Goal: Transaction & Acquisition: Subscribe to service/newsletter

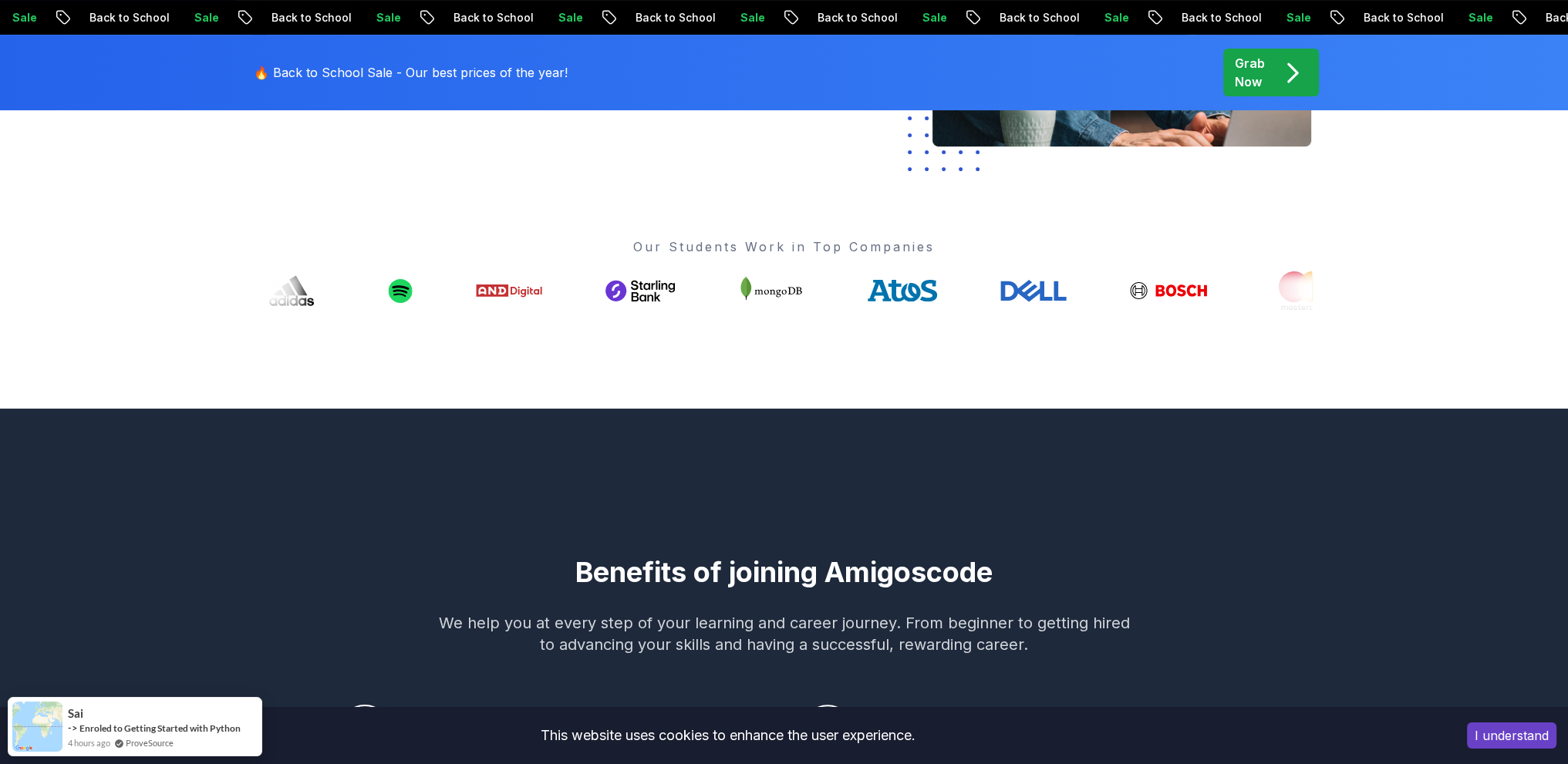
scroll to position [771, 0]
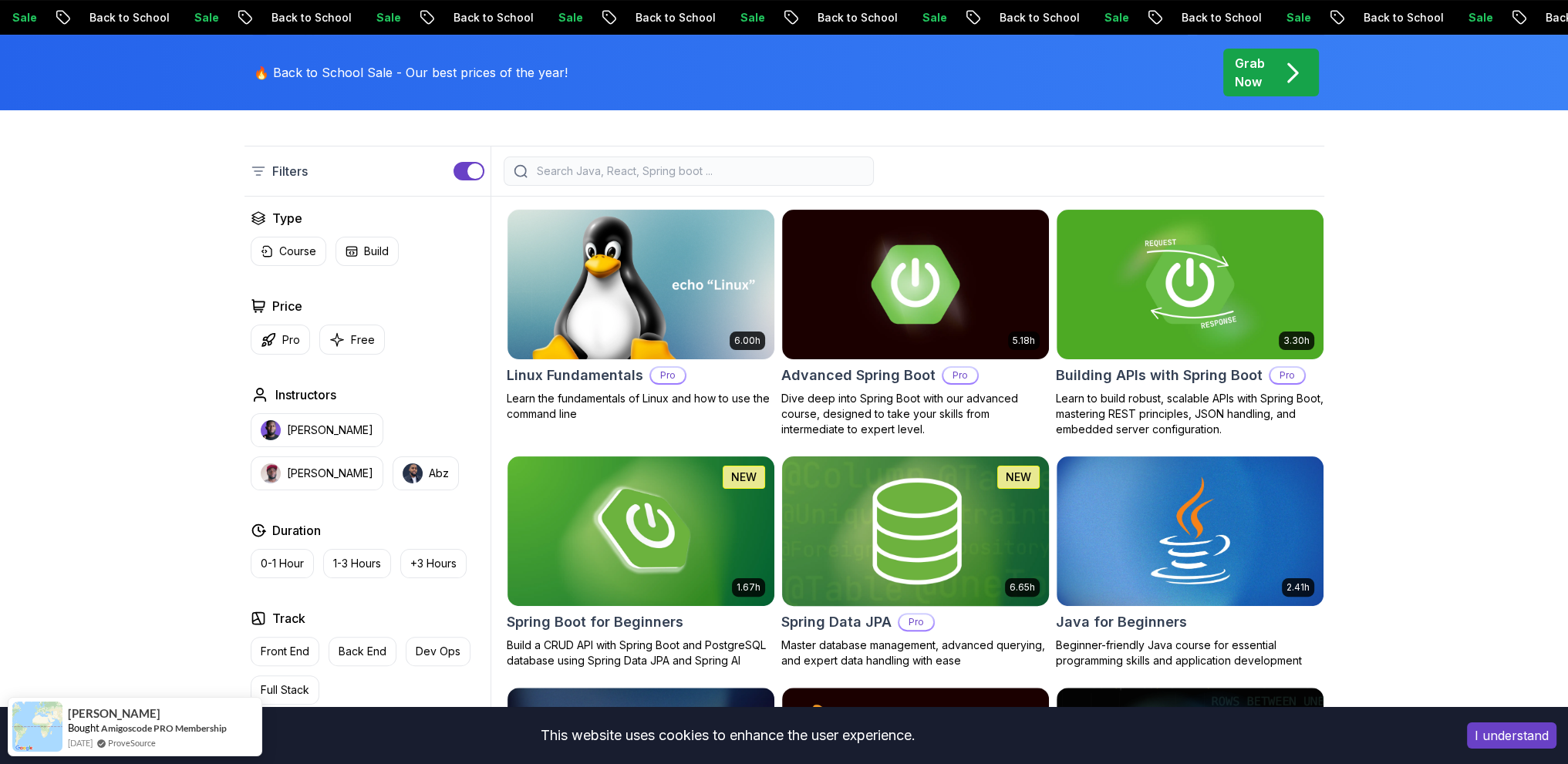
scroll to position [617, 0]
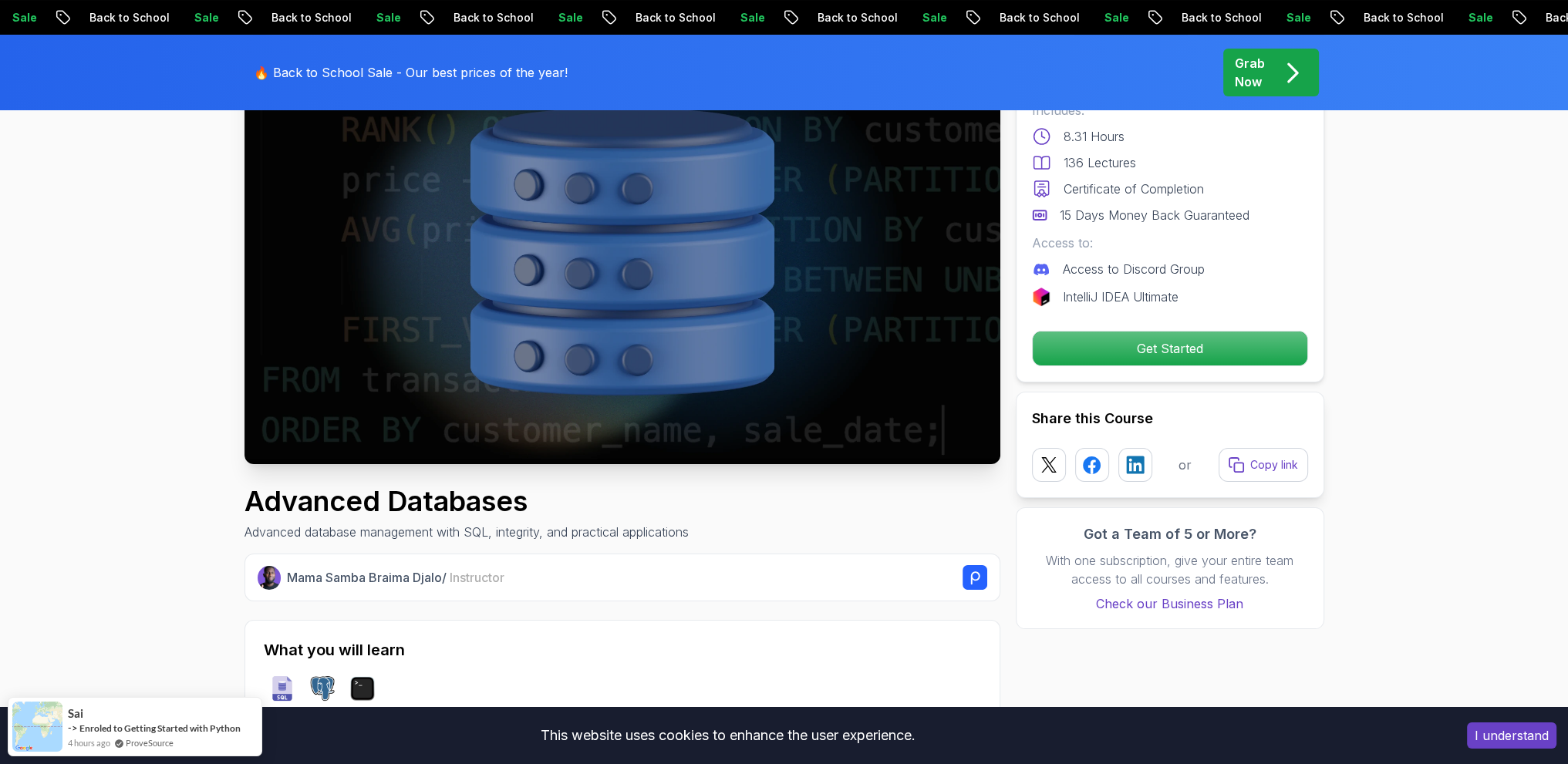
scroll to position [231, 0]
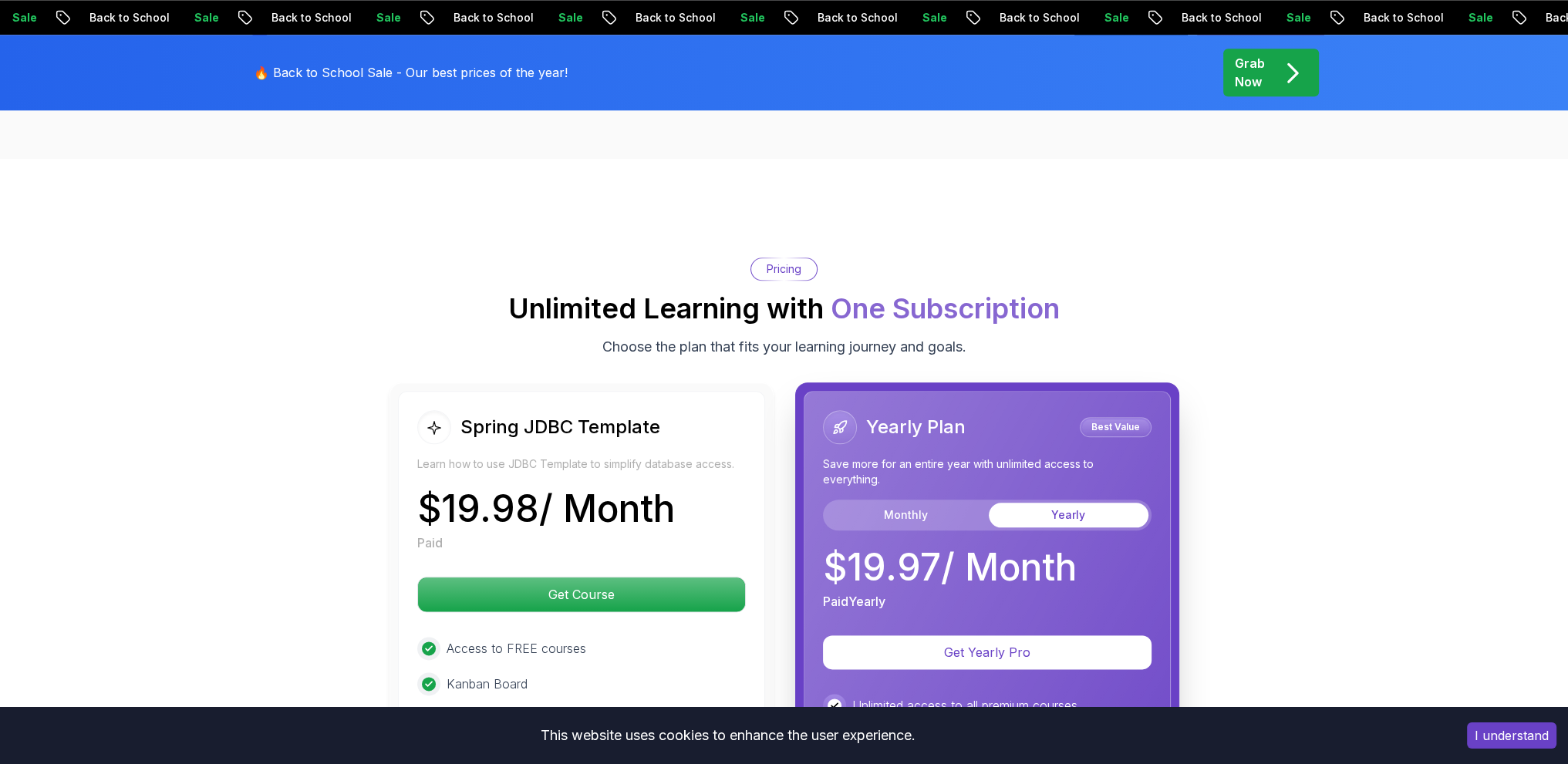
scroll to position [2467, 0]
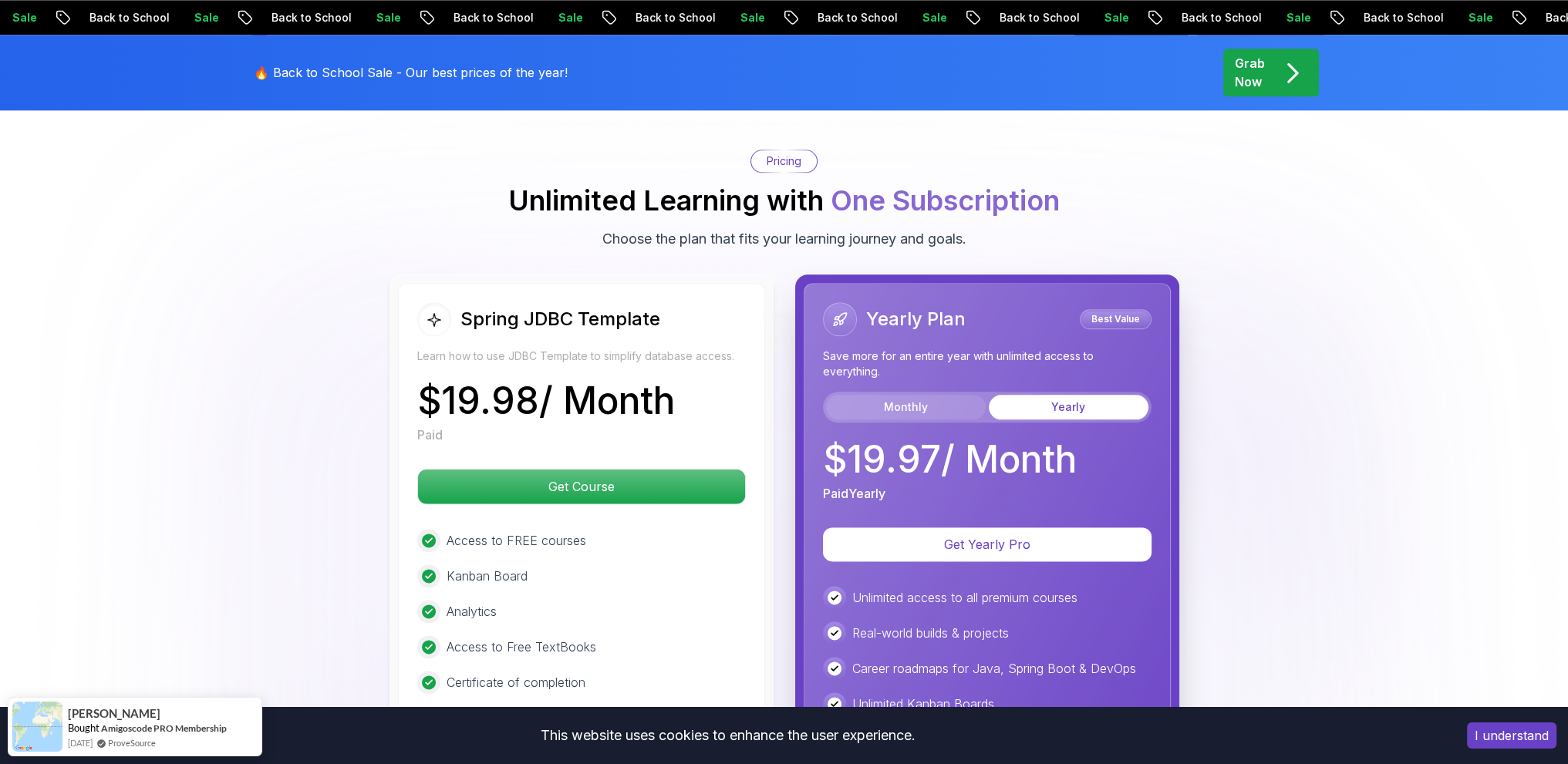
click at [922, 394] on button "Monthly" at bounding box center [906, 407] width 160 height 25
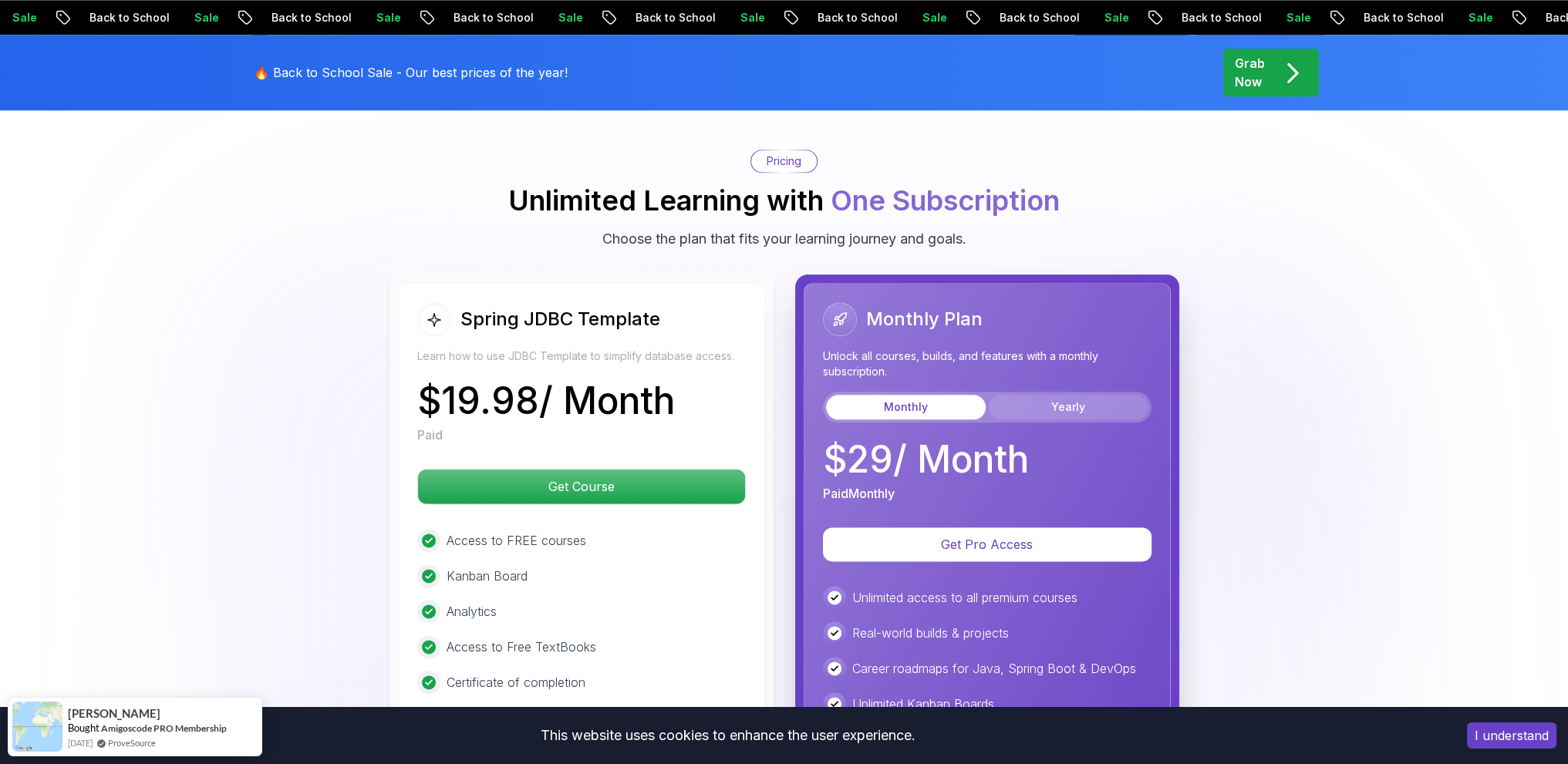
click at [1046, 394] on button "Yearly" at bounding box center [1069, 407] width 160 height 25
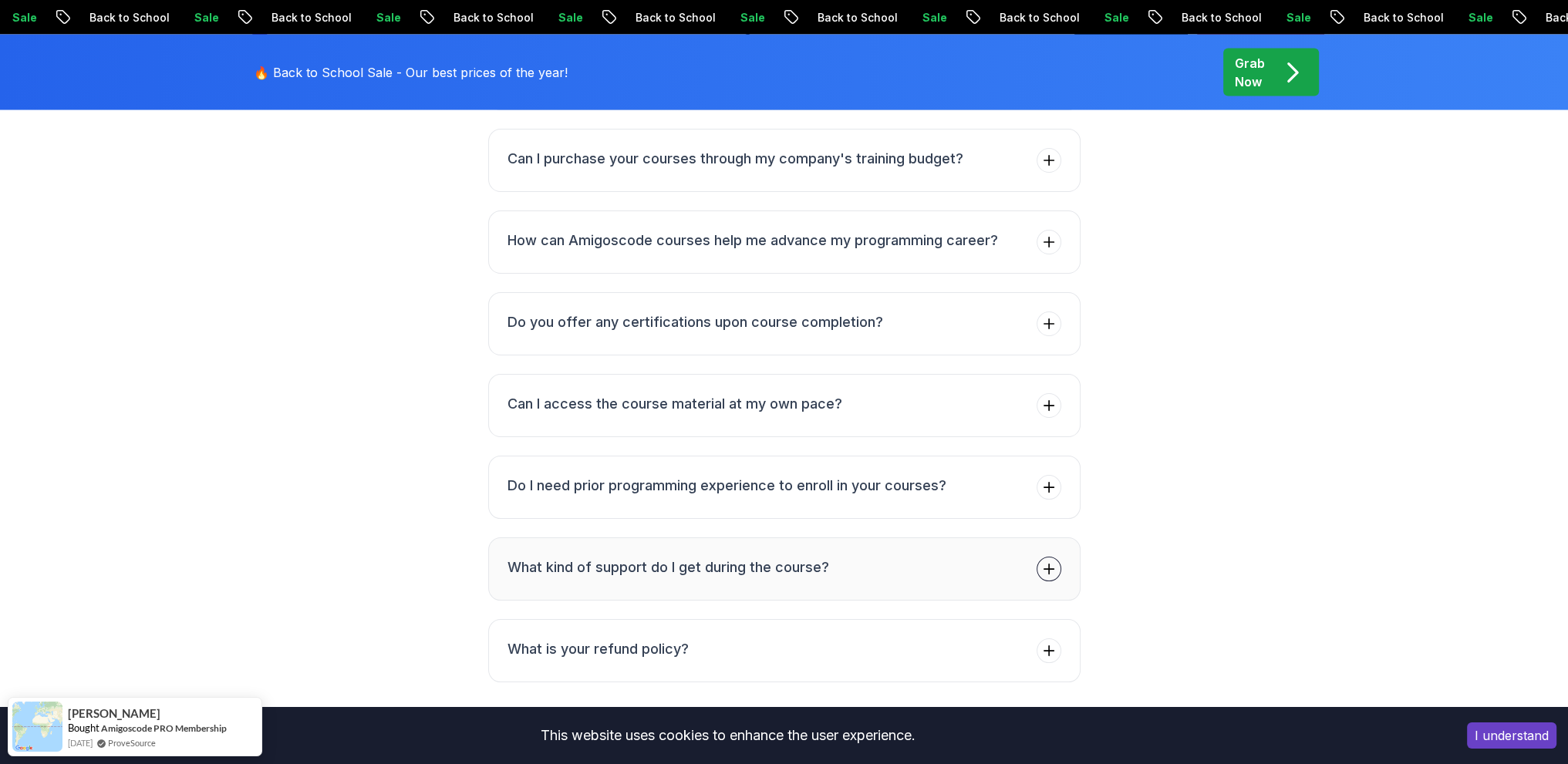
scroll to position [4240, 0]
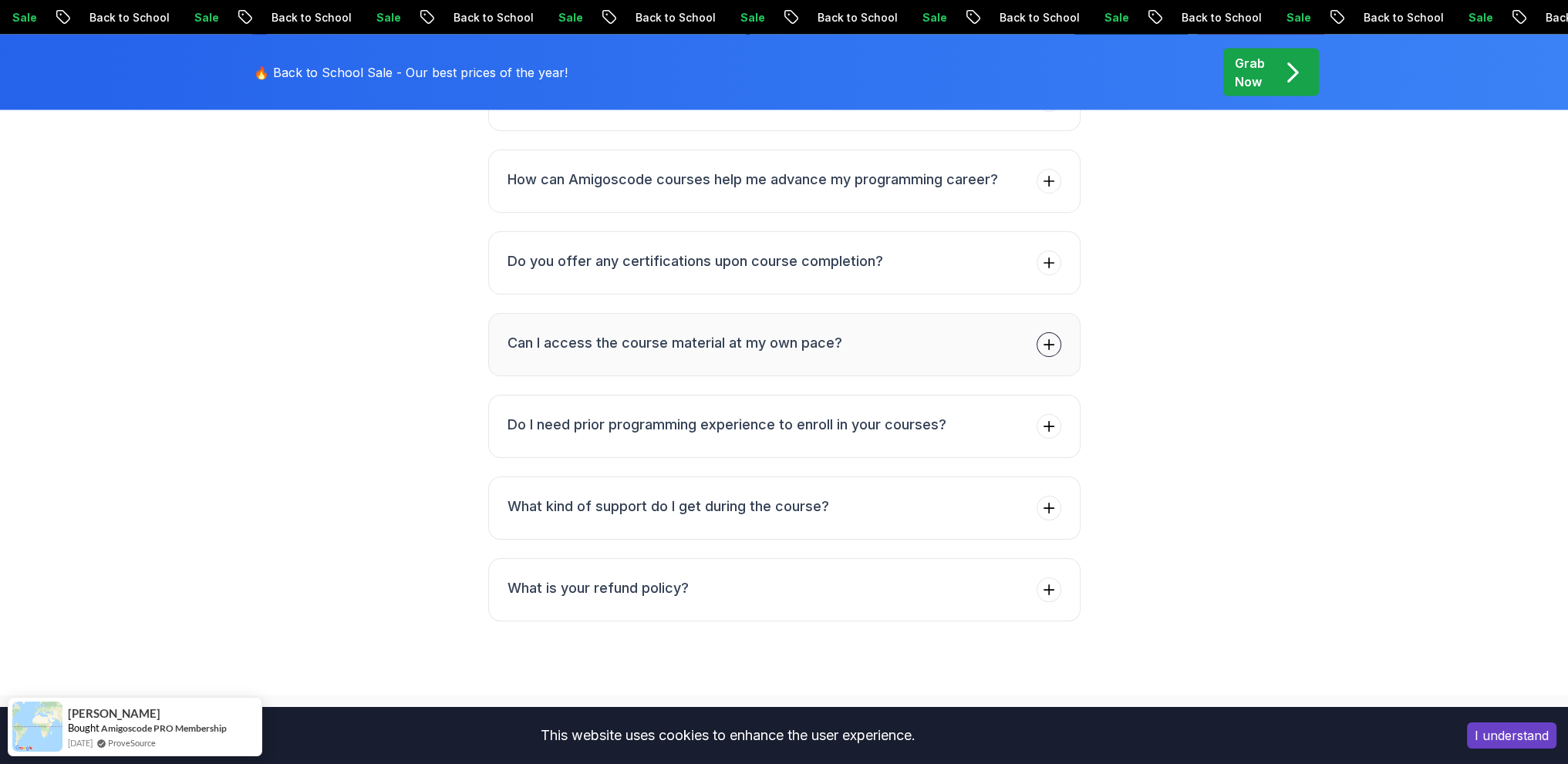
click at [689, 332] on li "Can I access the course material at my own pace?" at bounding box center [674, 345] width 334 height 25
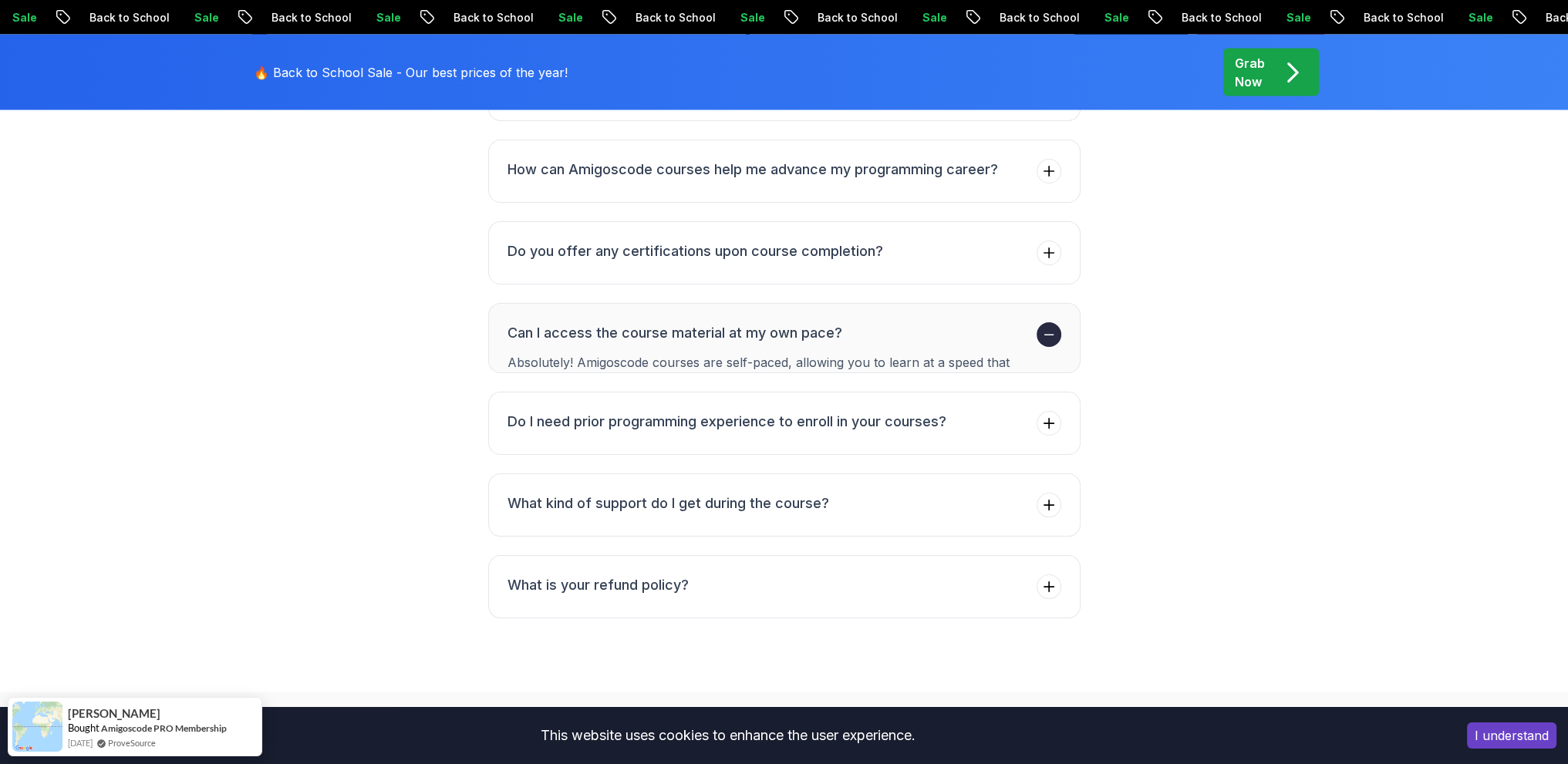
scroll to position [4206, 0]
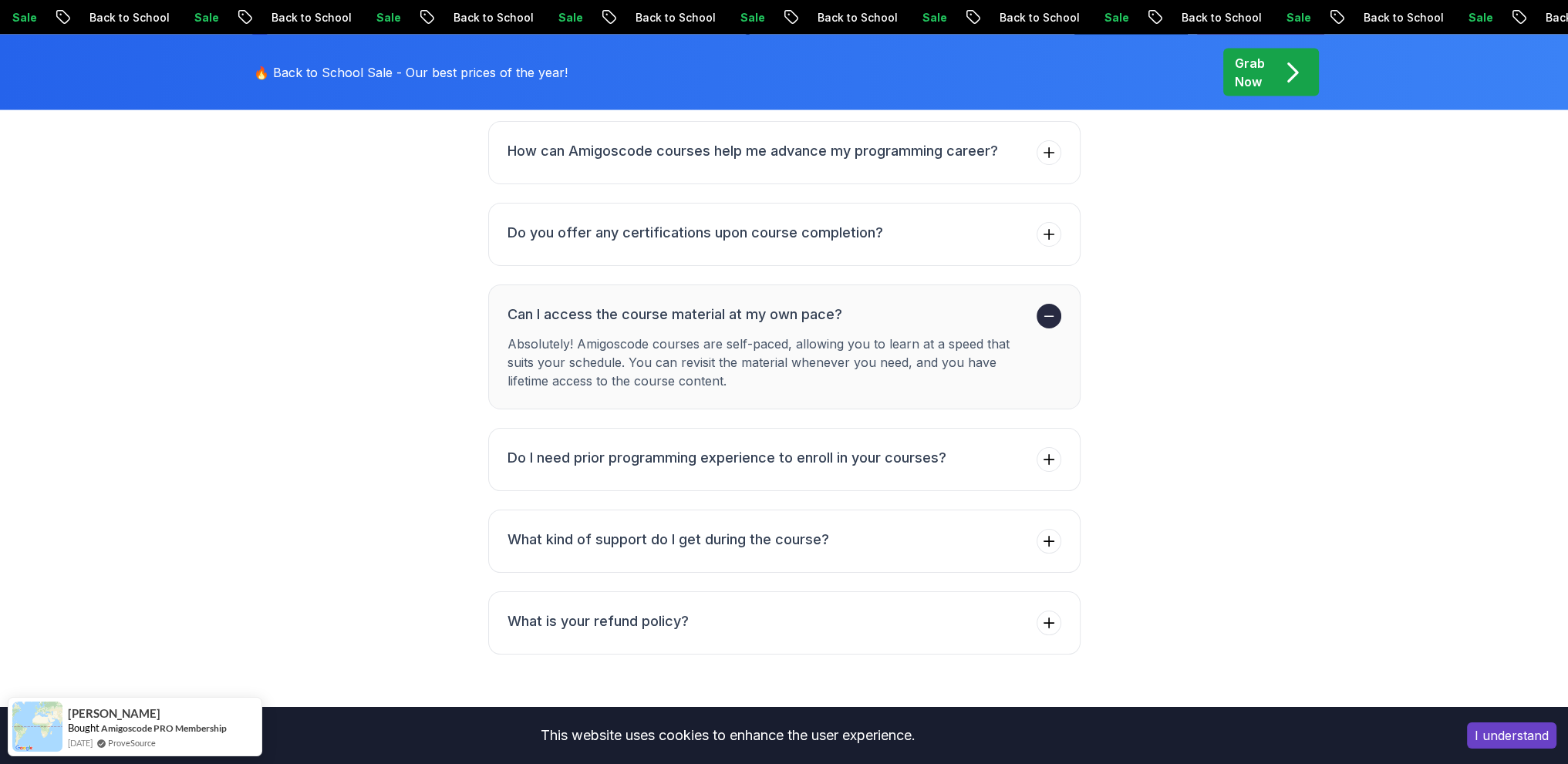
click at [682, 285] on button "Can I access the course material at my own pace? Absolutely! Amigoscode courses…" at bounding box center [785, 347] width 592 height 125
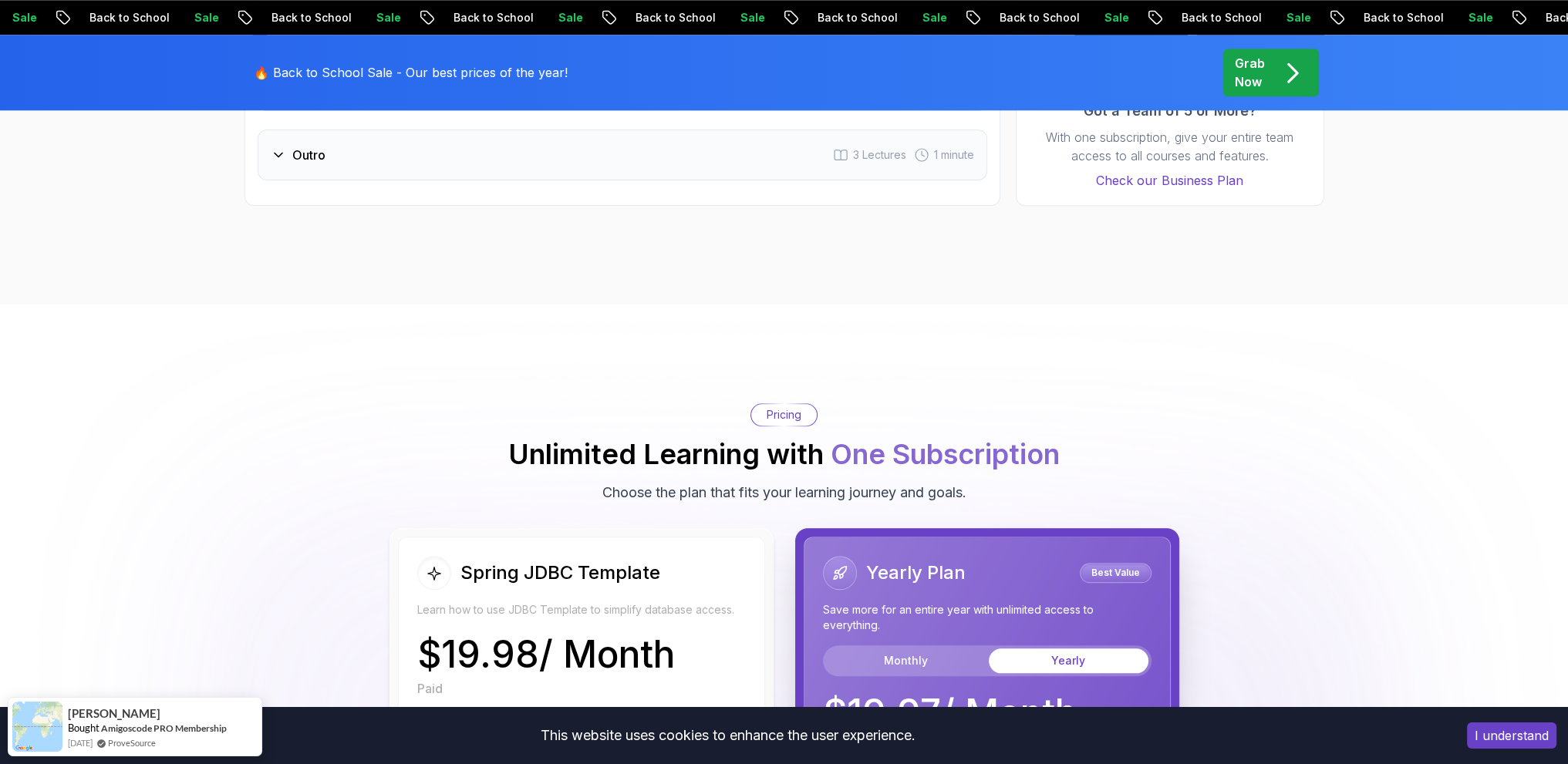
scroll to position [2005, 0]
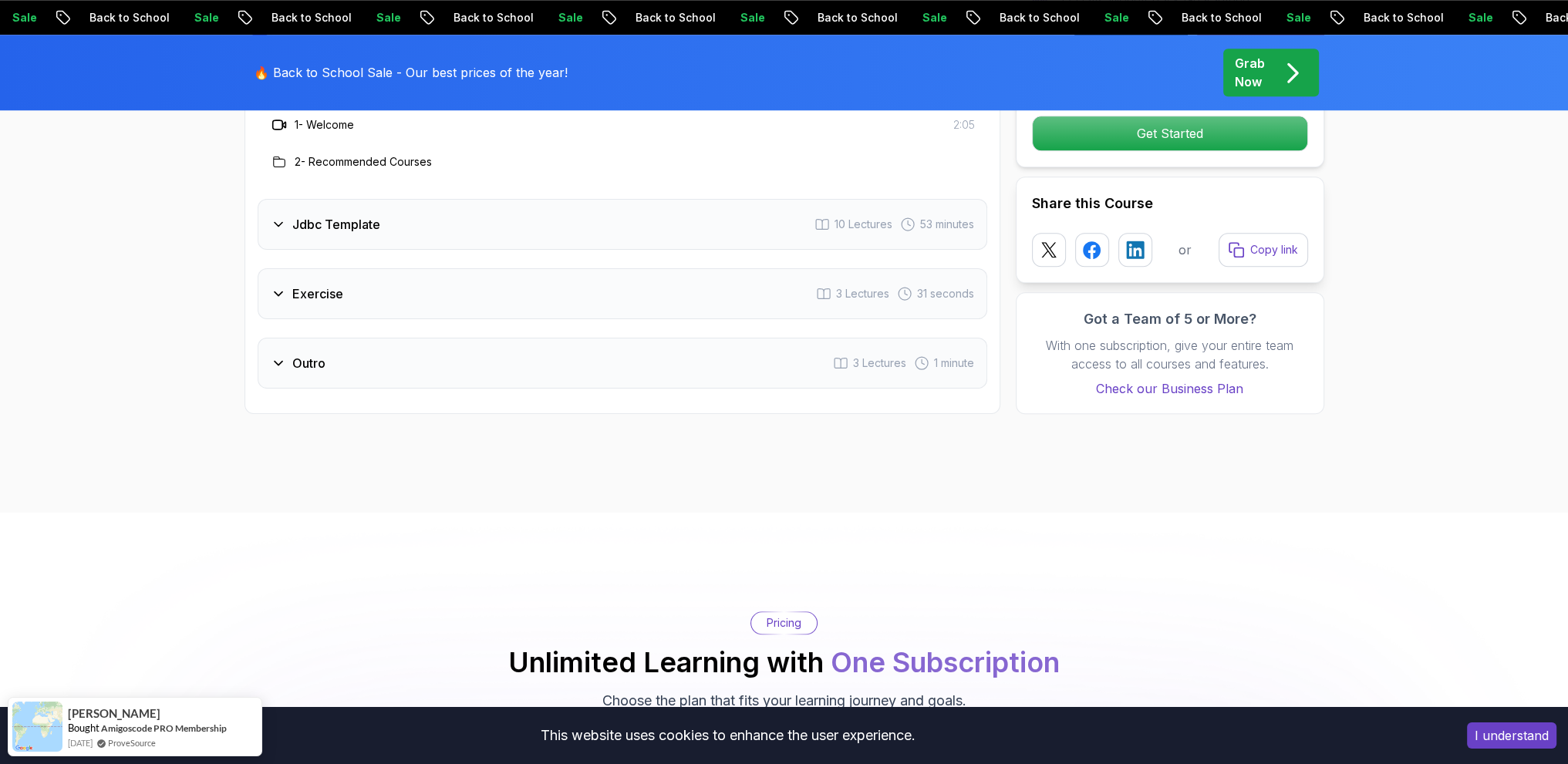
click at [647, 358] on div "Outro 3 Lectures 1 minute" at bounding box center [623, 363] width 730 height 51
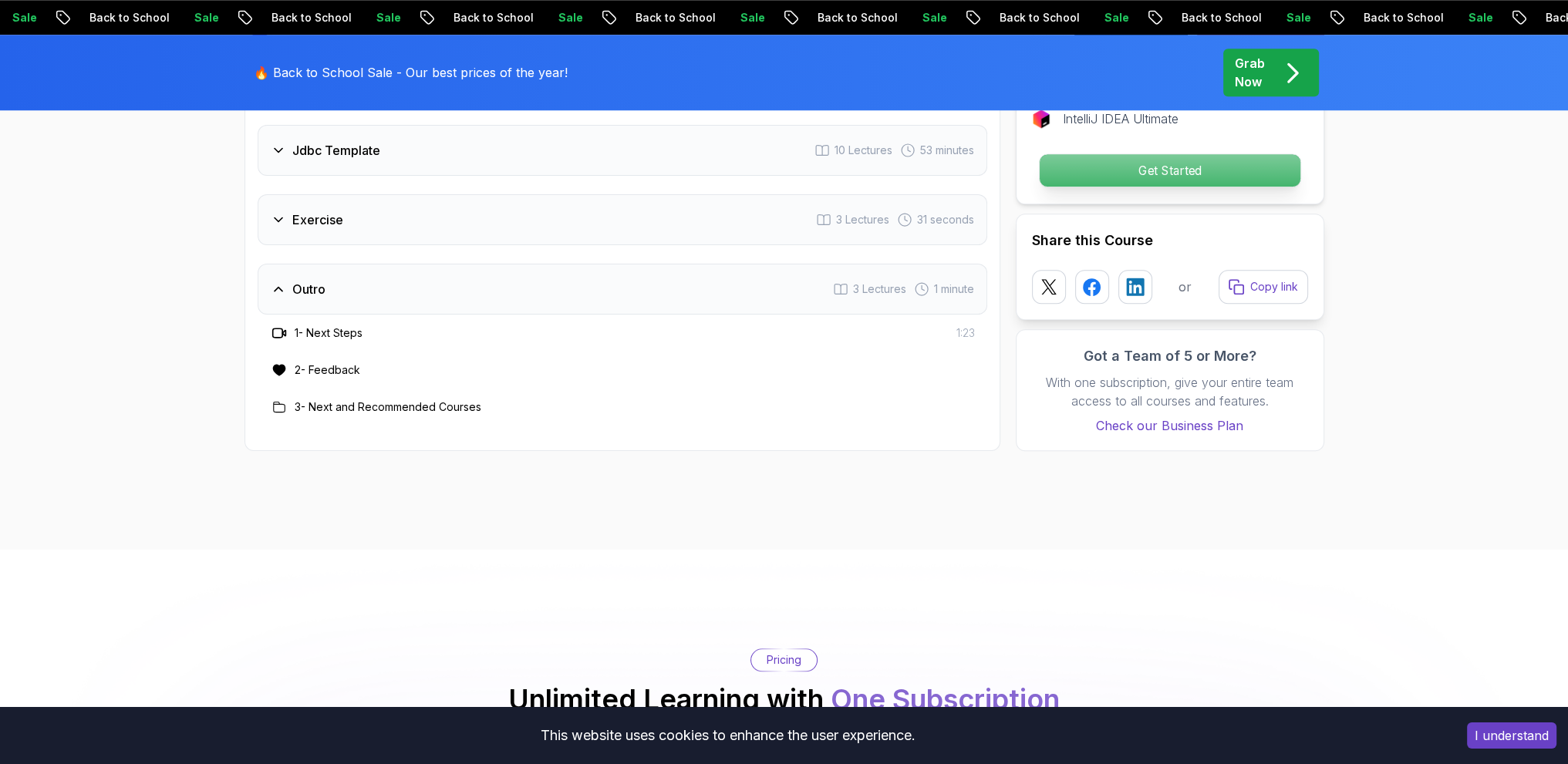
click at [1205, 154] on p "Get Started" at bounding box center [1170, 170] width 261 height 33
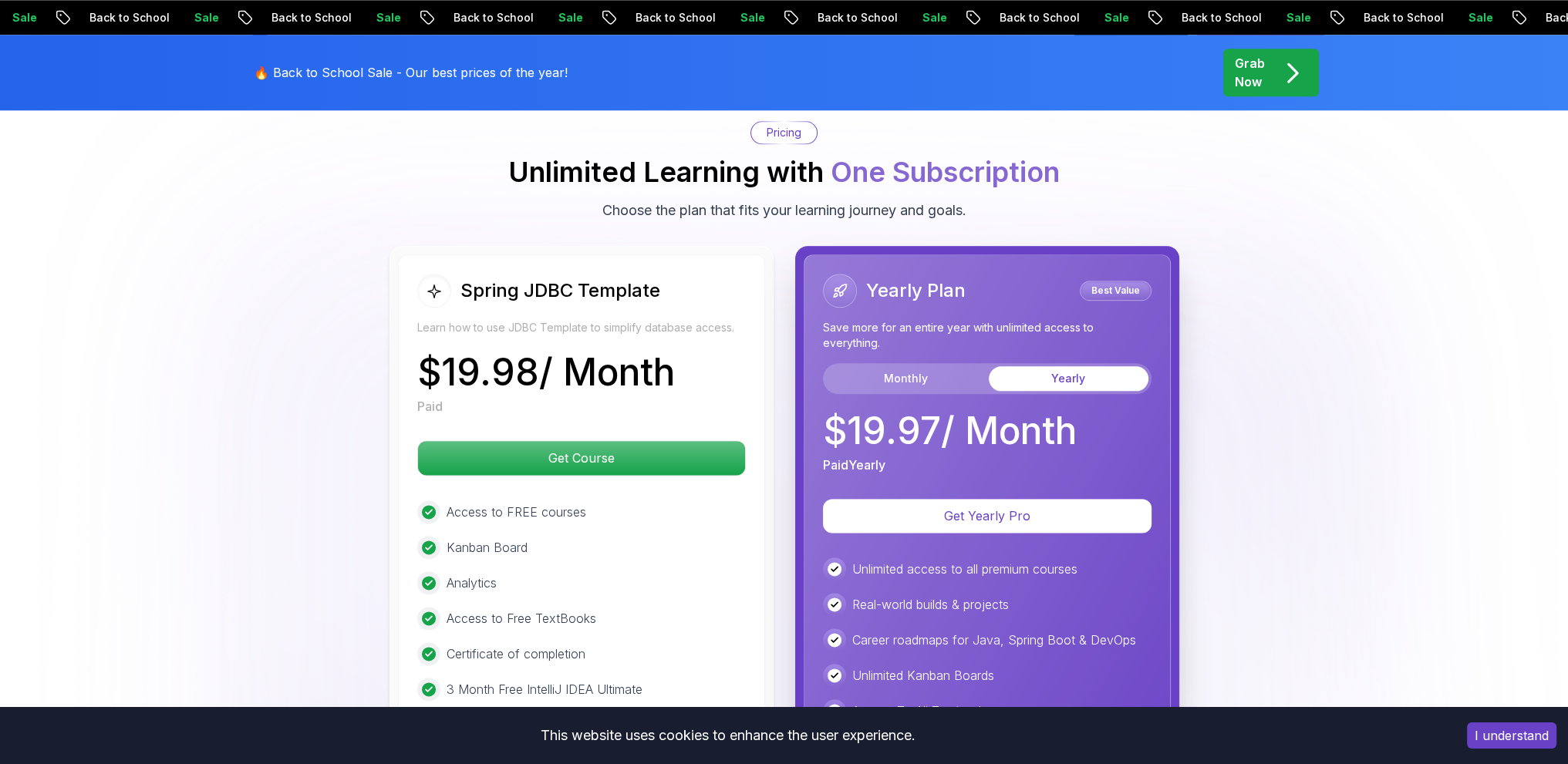
scroll to position [2534, 0]
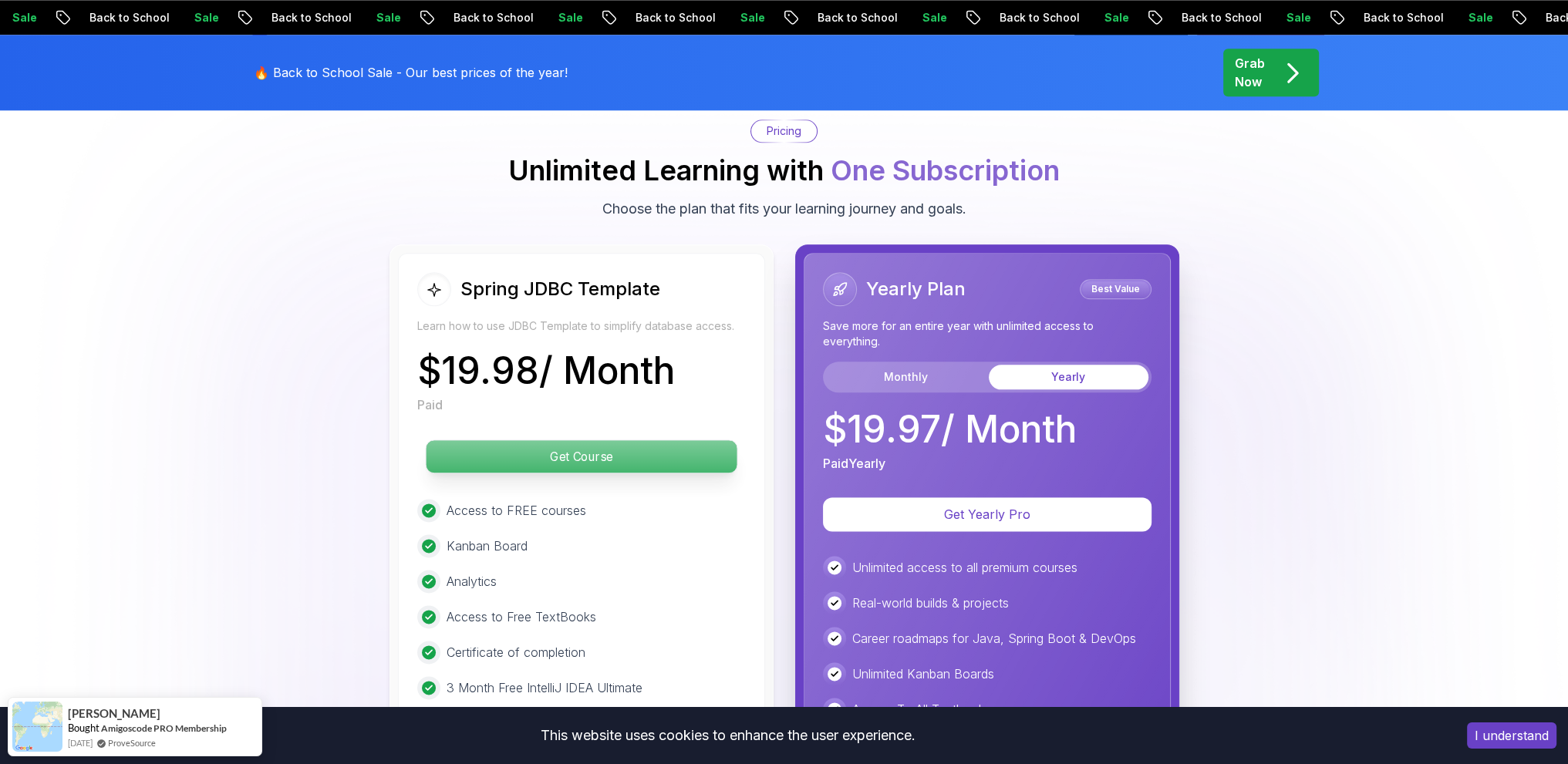
click at [515, 440] on p "Get Course" at bounding box center [581, 456] width 311 height 33
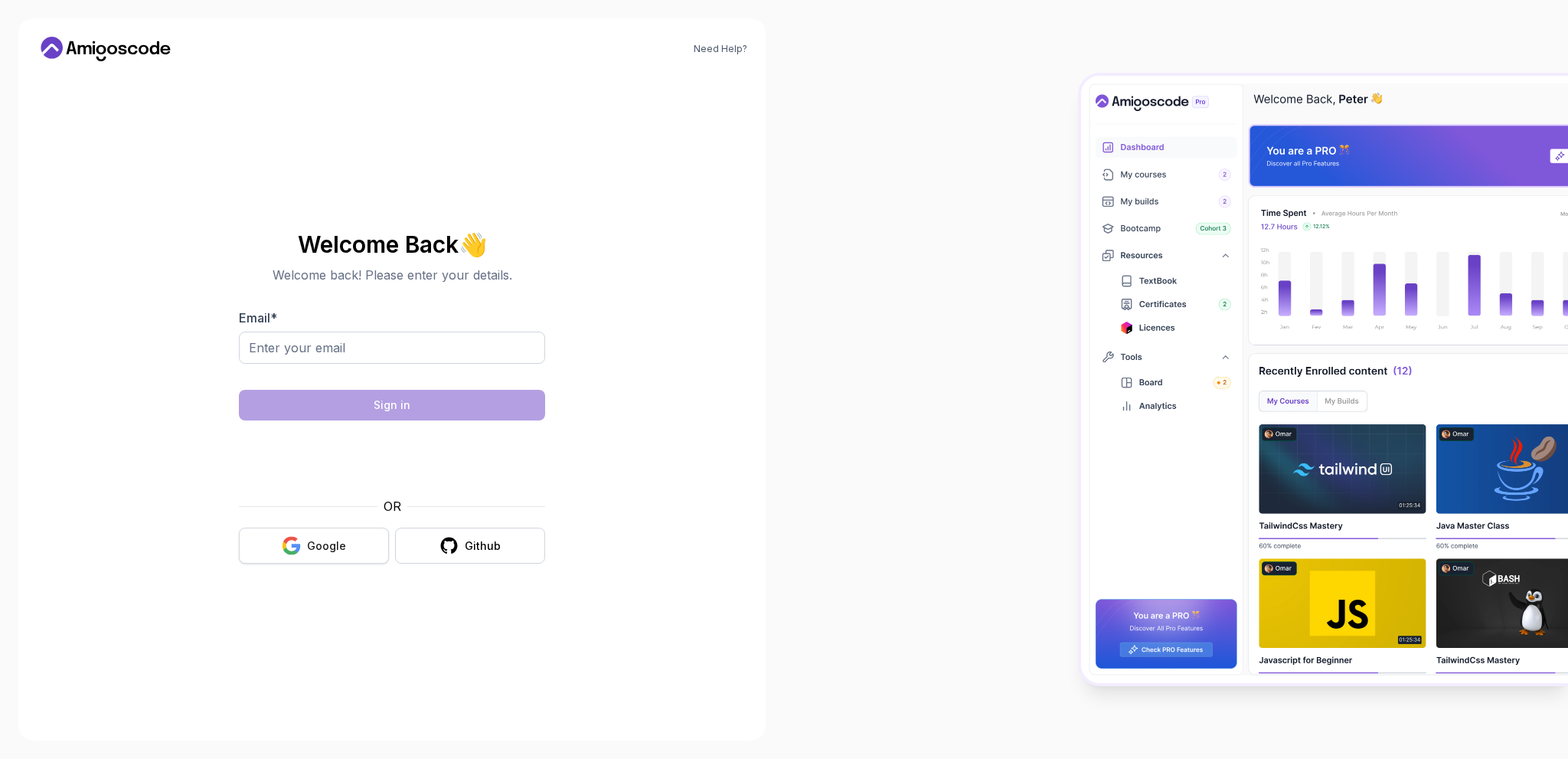
click at [335, 545] on div "Google" at bounding box center [327, 545] width 39 height 15
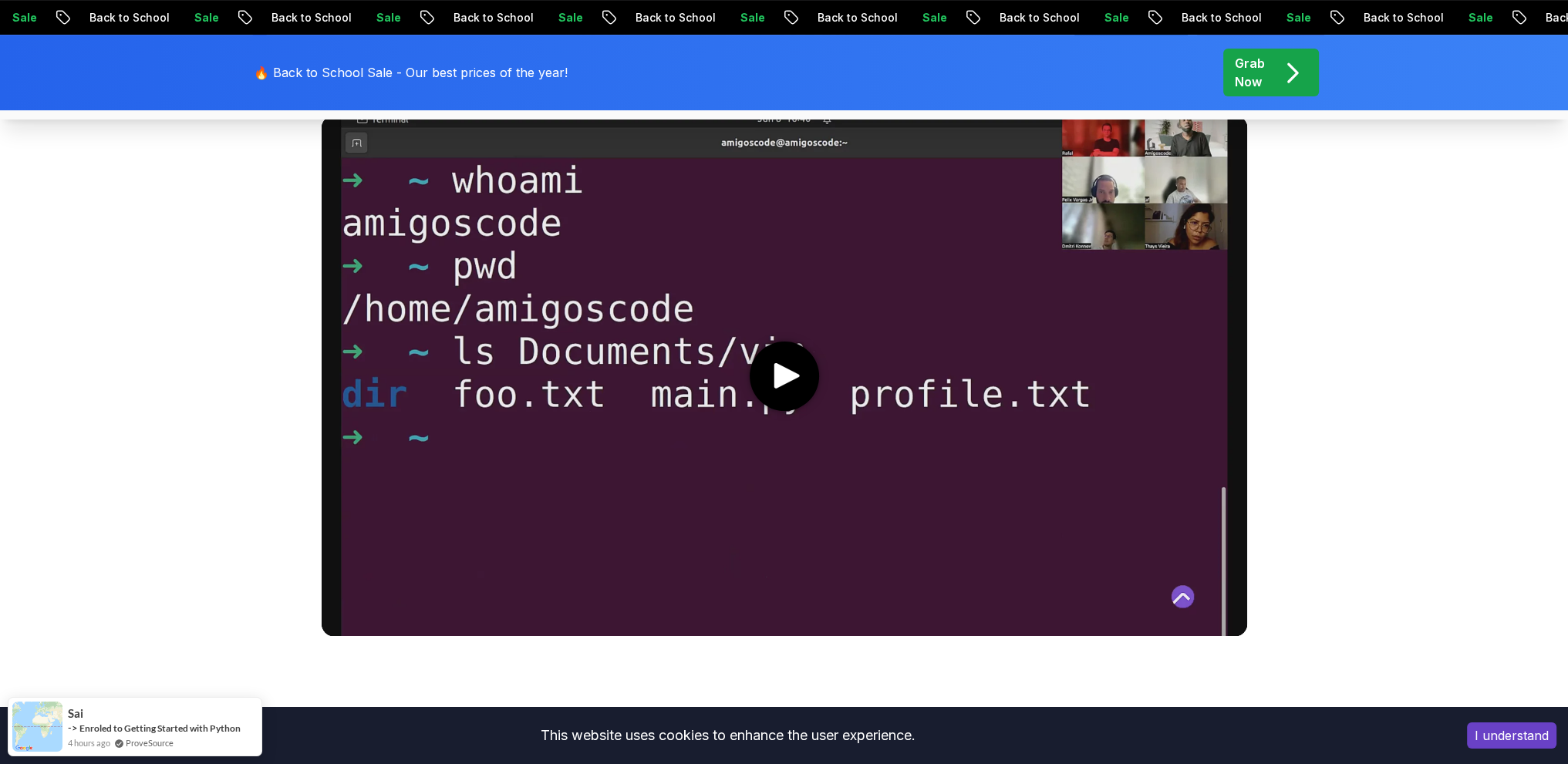
scroll to position [848, 0]
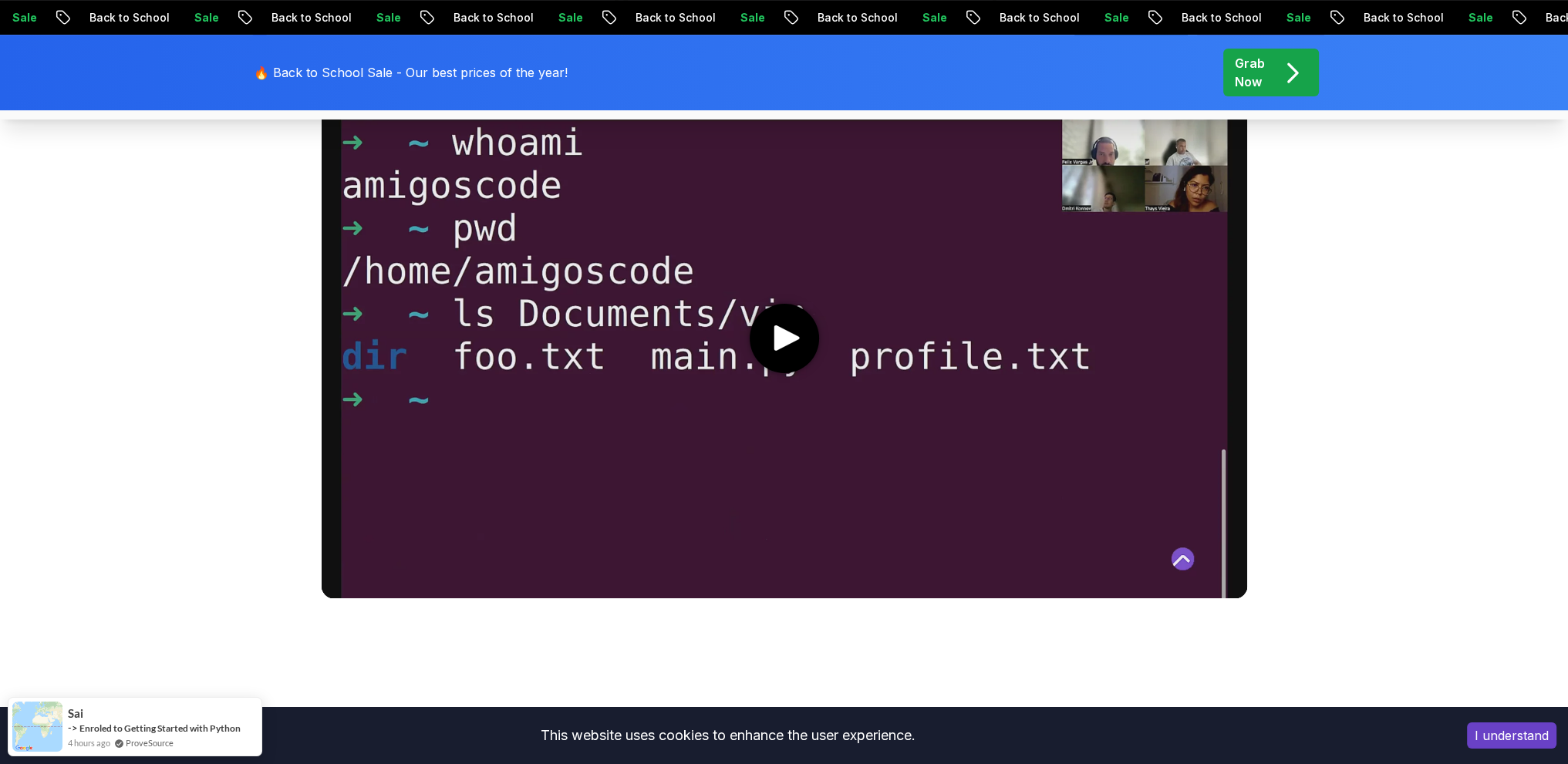
click at [742, 342] on video at bounding box center [785, 338] width 926 height 520
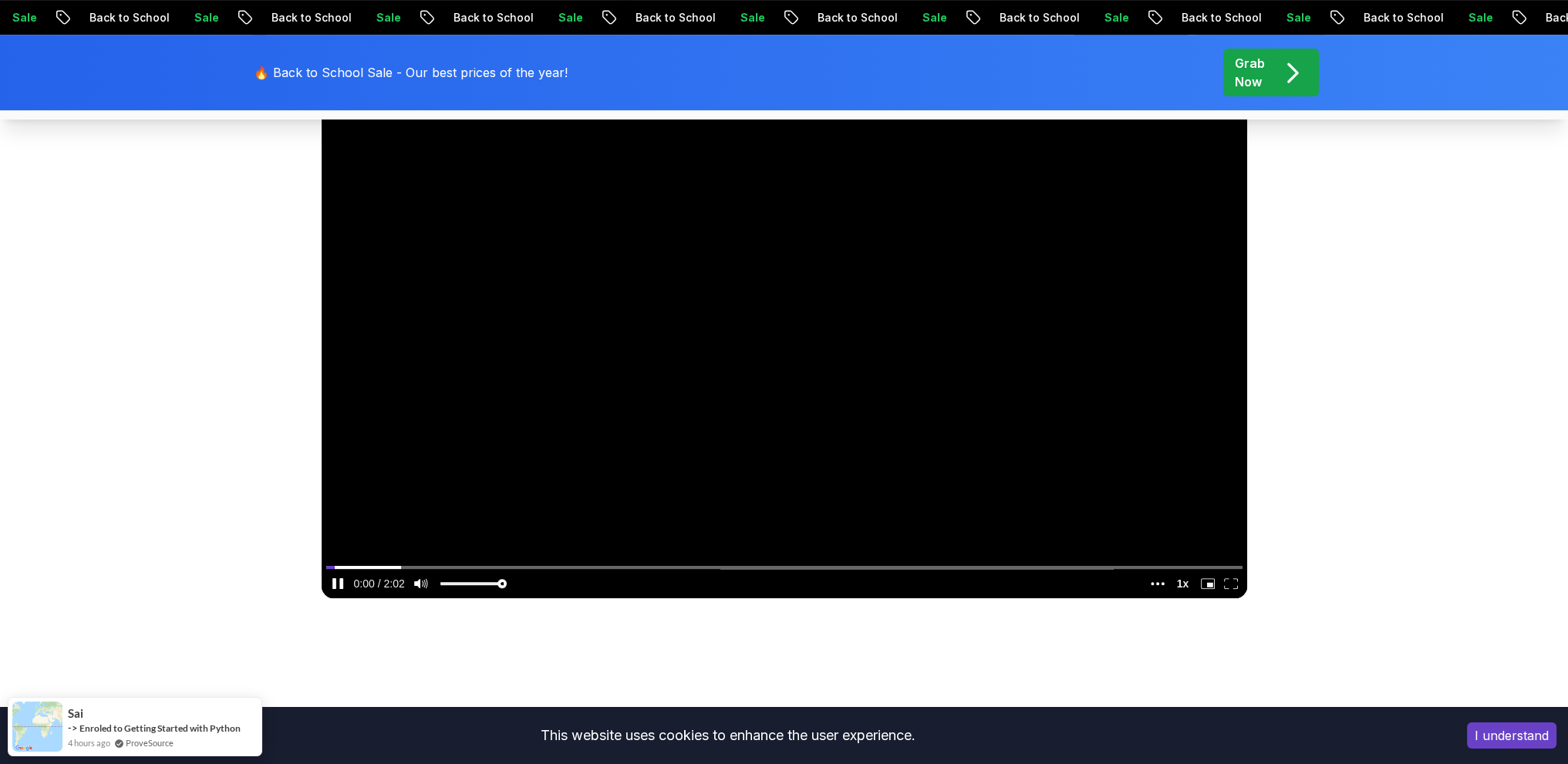
scroll to position [771, 0]
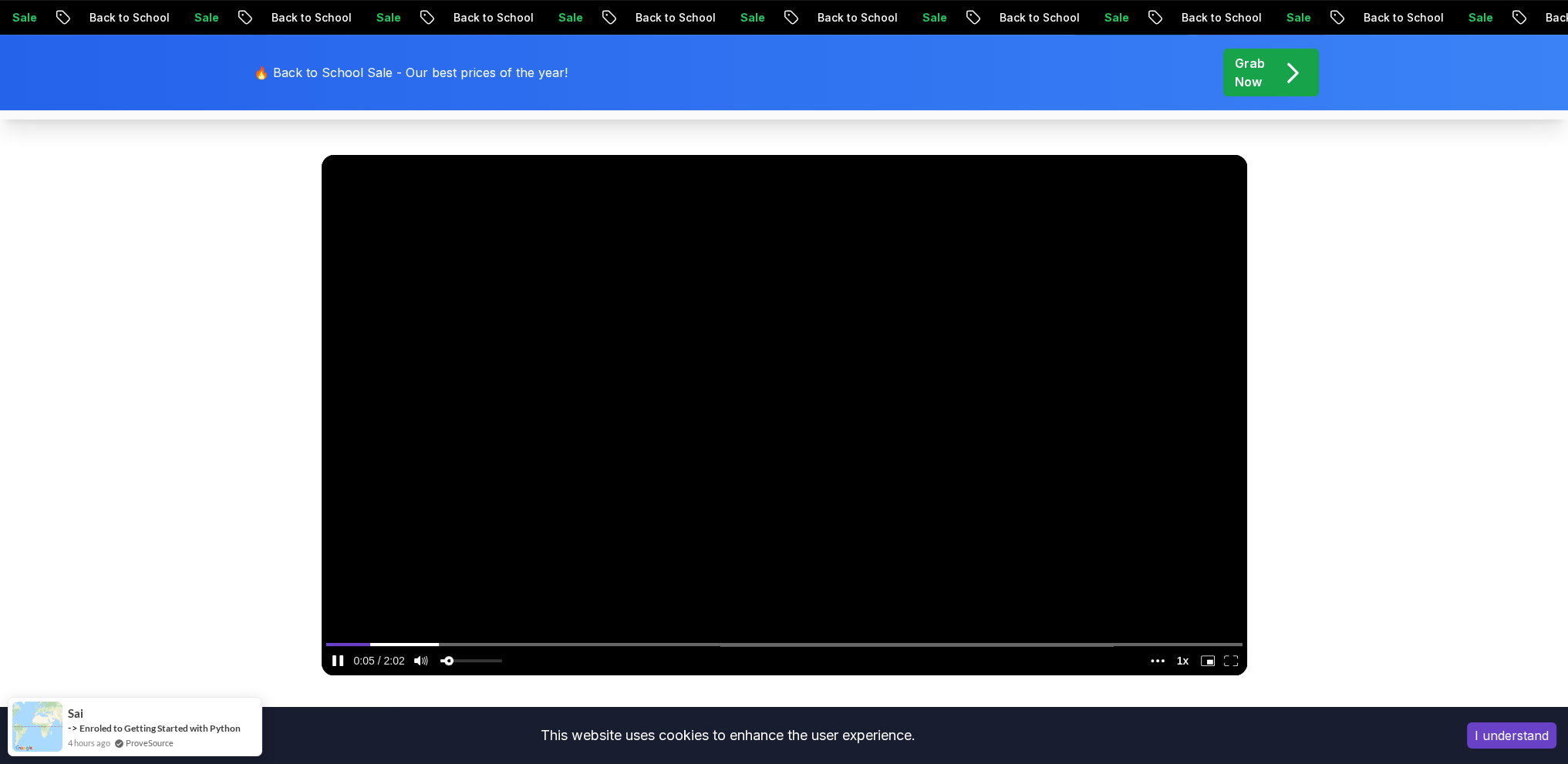
type input "0.138454317897372"
click at [447, 659] on input "volume" at bounding box center [472, 663] width 62 height 26
click at [424, 638] on input "seek" at bounding box center [784, 644] width 916 height 19
type input "0.150138900580857"
click at [463, 640] on input "seek" at bounding box center [784, 644] width 916 height 19
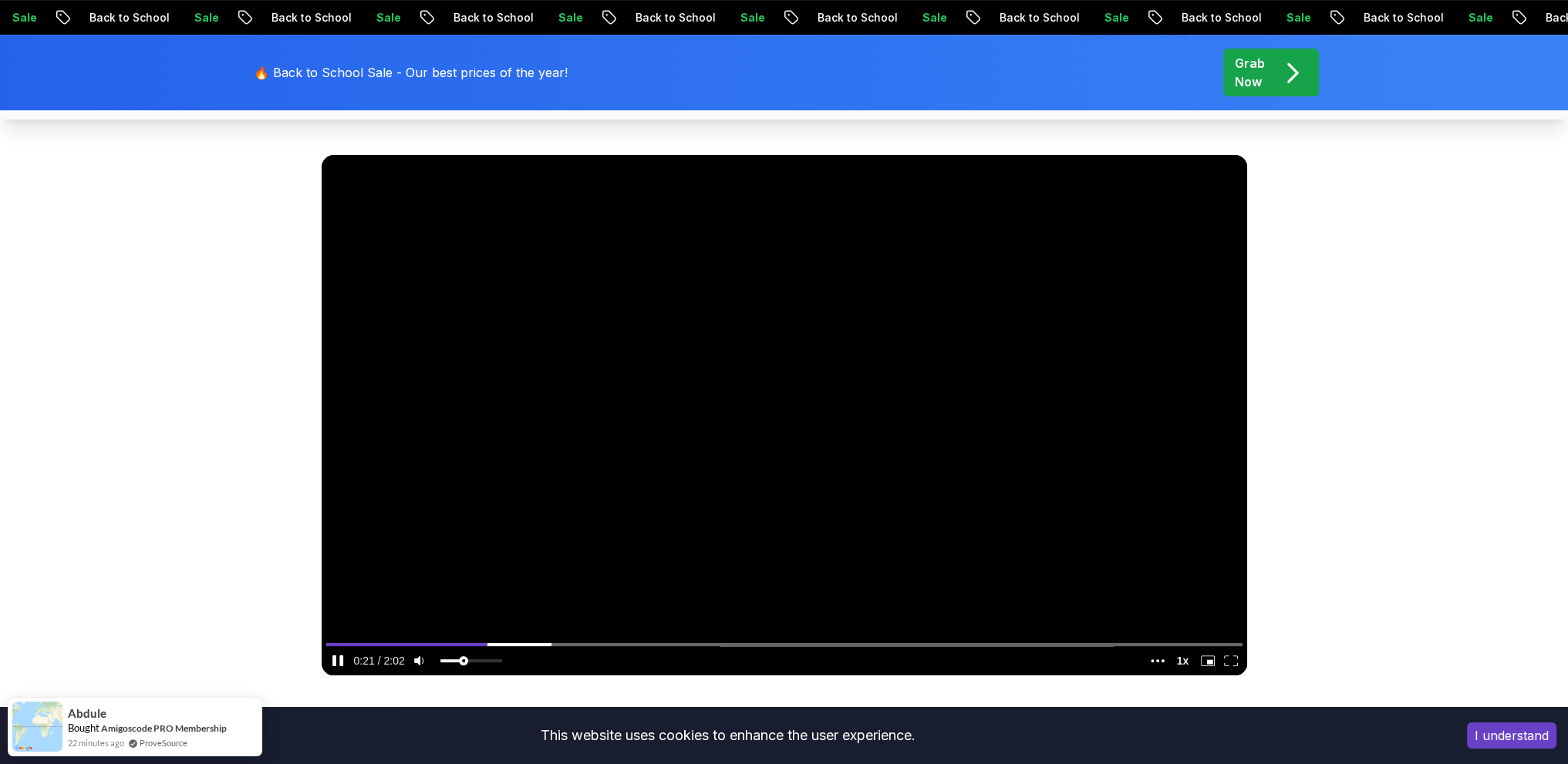
type input "0.378754693366708"
click at [462, 665] on input "volume" at bounding box center [472, 663] width 62 height 26
click at [686, 542] on video at bounding box center [785, 415] width 926 height 520
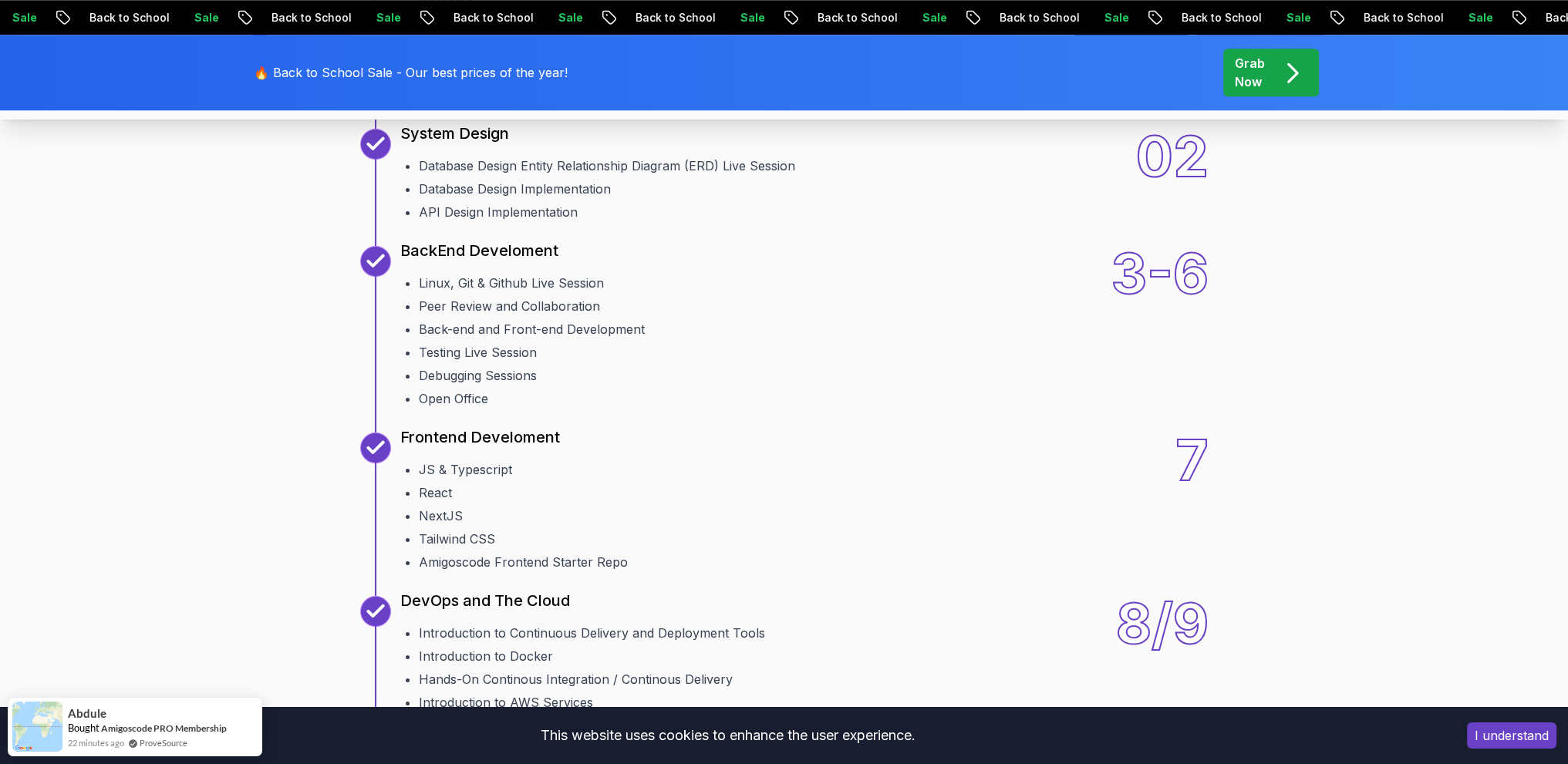
scroll to position [2158, 0]
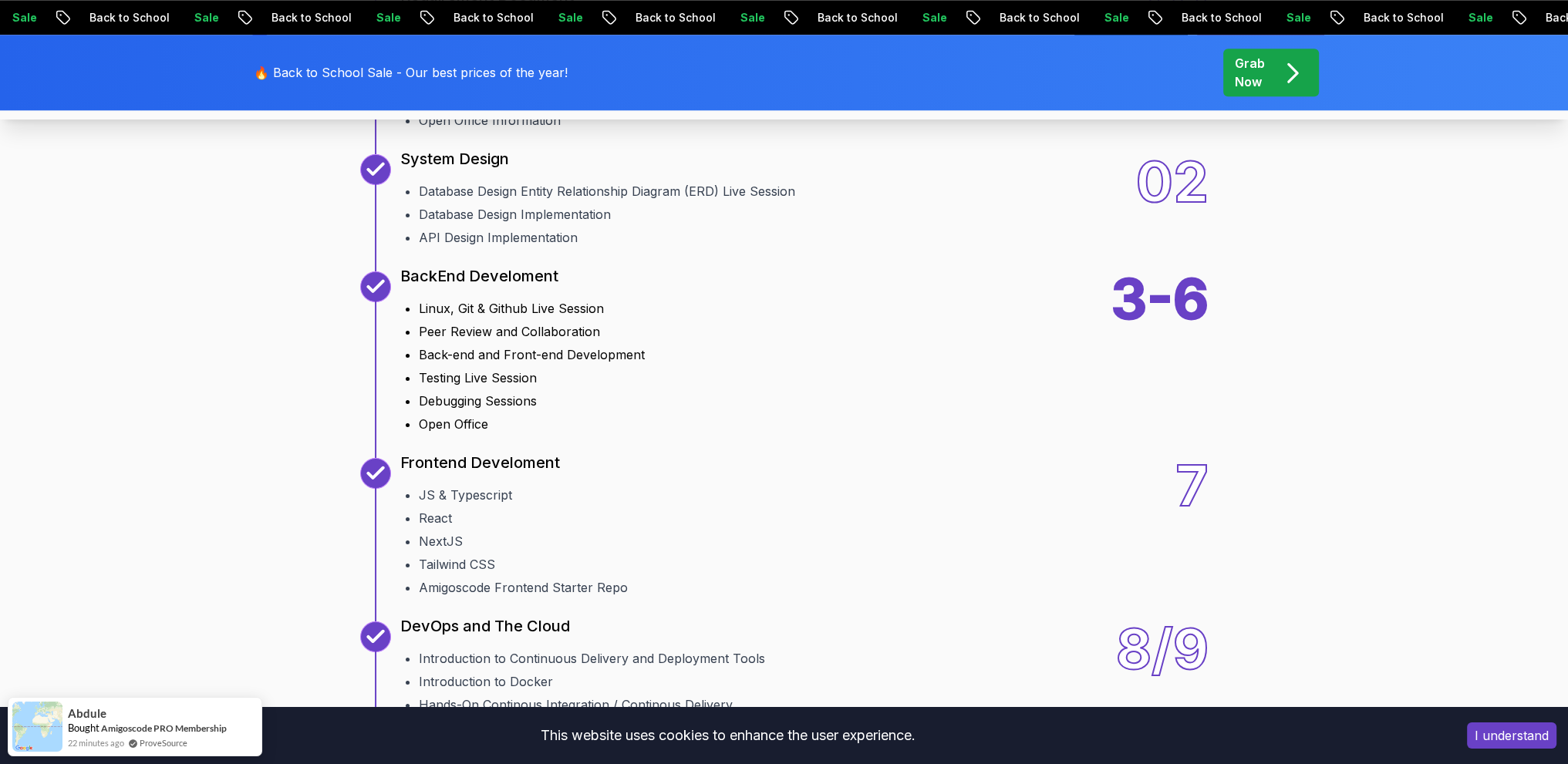
click at [1162, 297] on div "3-6" at bounding box center [1159, 352] width 98 height 162
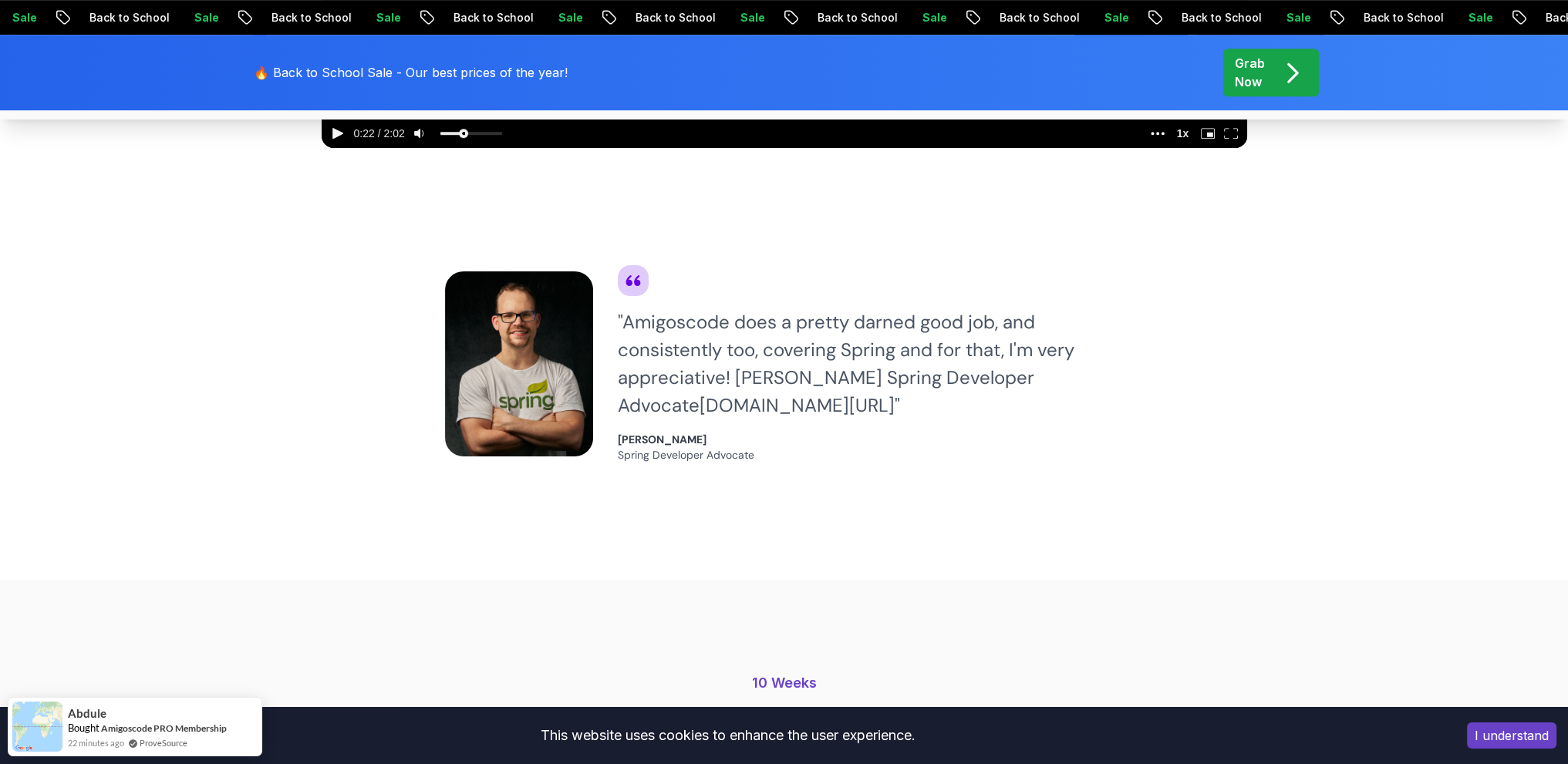
scroll to position [1002, 0]
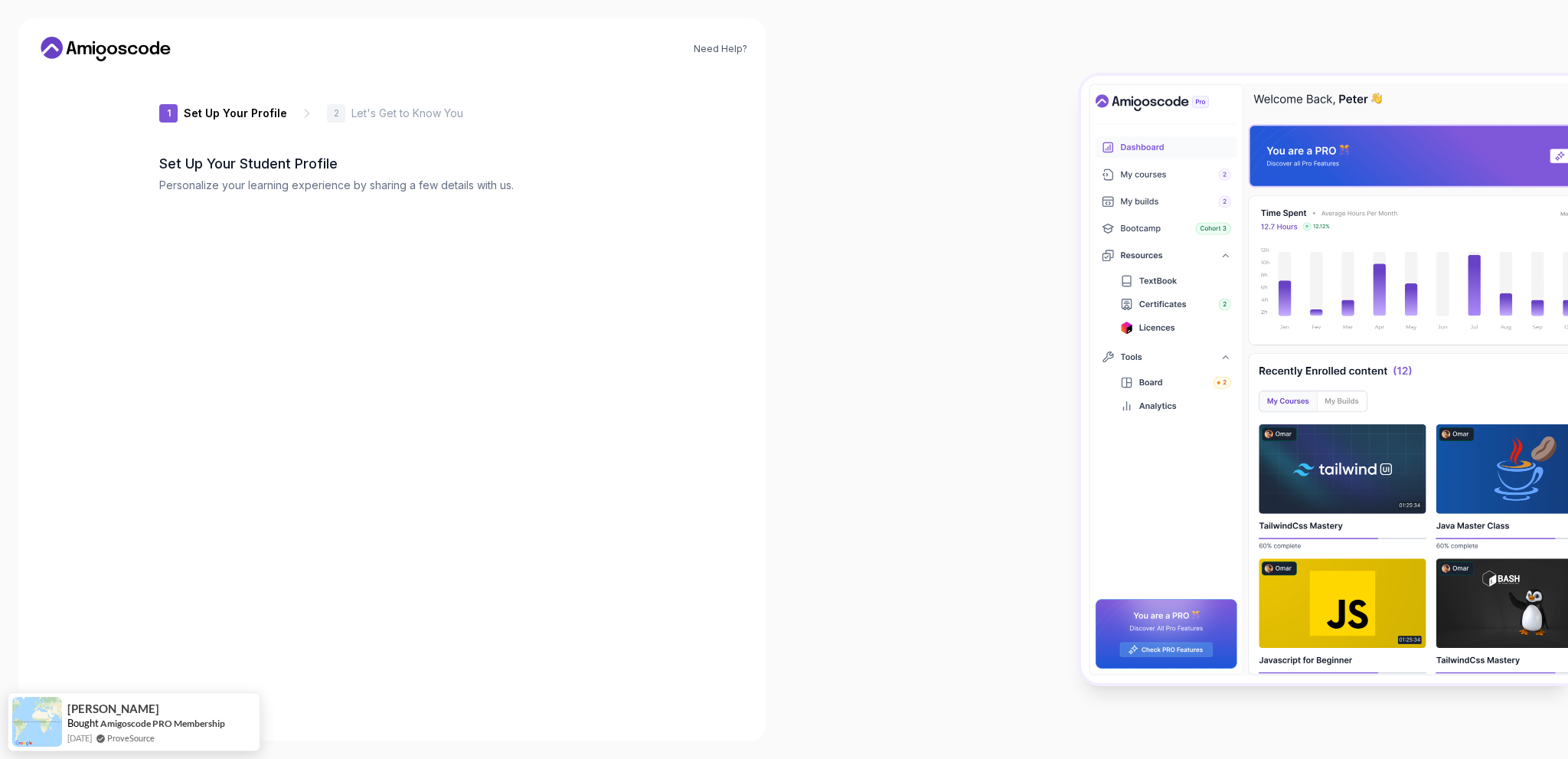
type input "loftyquokkae2b03"
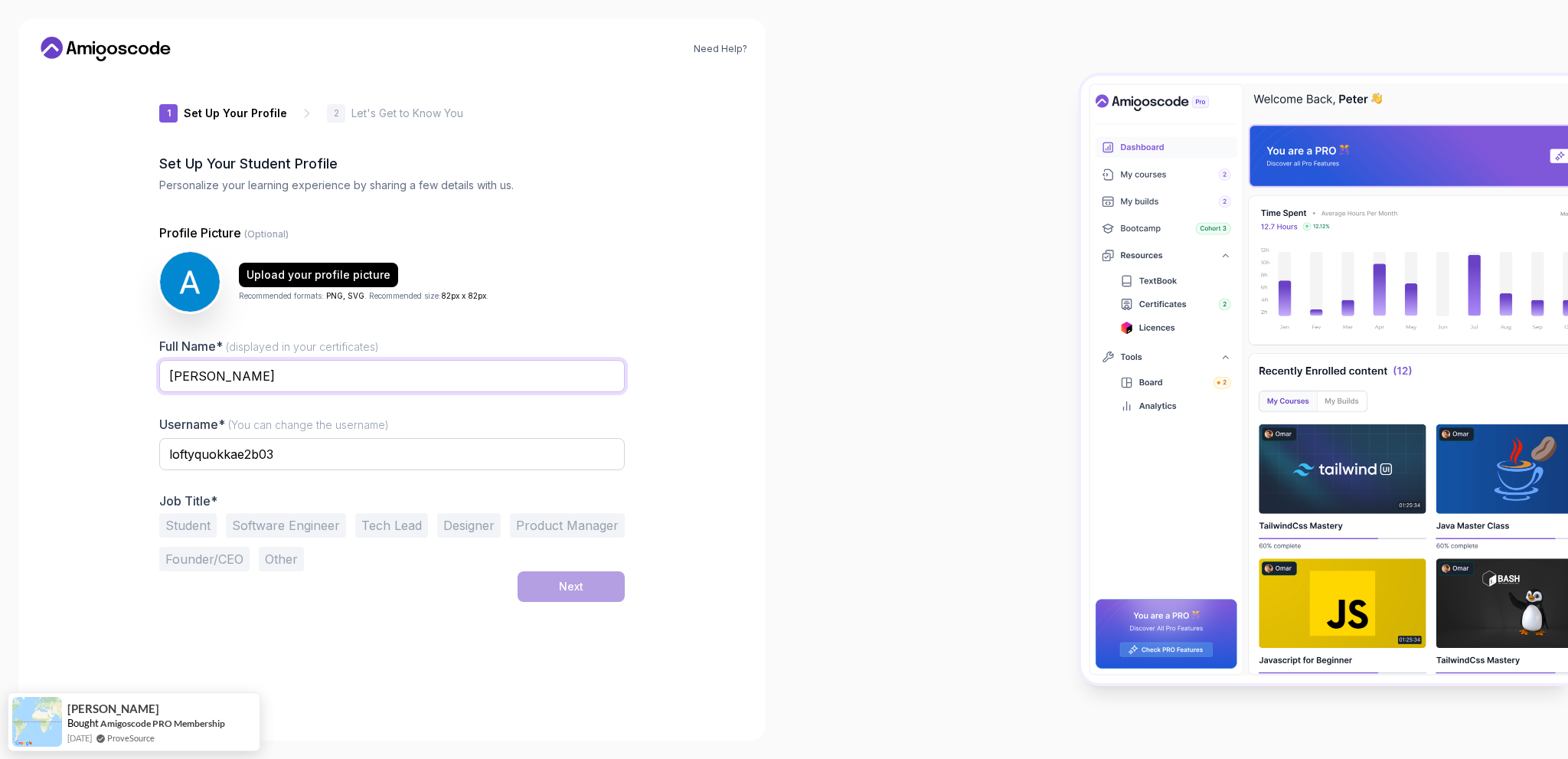
drag, startPoint x: 271, startPoint y: 382, endPoint x: 246, endPoint y: 385, distance: 25.2
click at [246, 385] on input "[PERSON_NAME]" at bounding box center [392, 376] width 466 height 33
type input "Amirhossein"
click at [320, 456] on input "loftyquokkae2b03" at bounding box center [392, 454] width 466 height 33
click at [285, 525] on button "Software Engineer" at bounding box center [286, 526] width 121 height 25
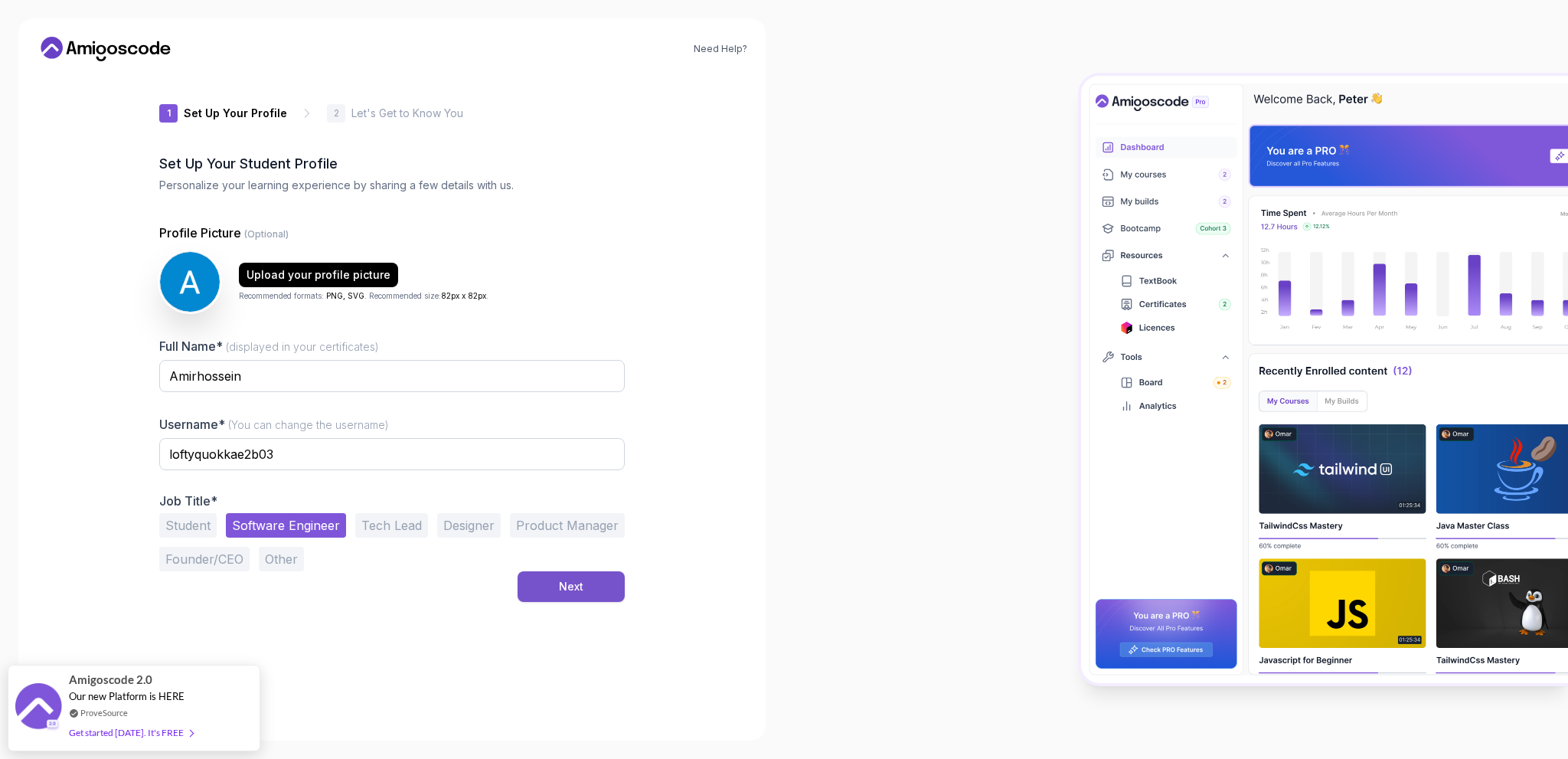
click at [578, 591] on div "Next" at bounding box center [571, 586] width 25 height 15
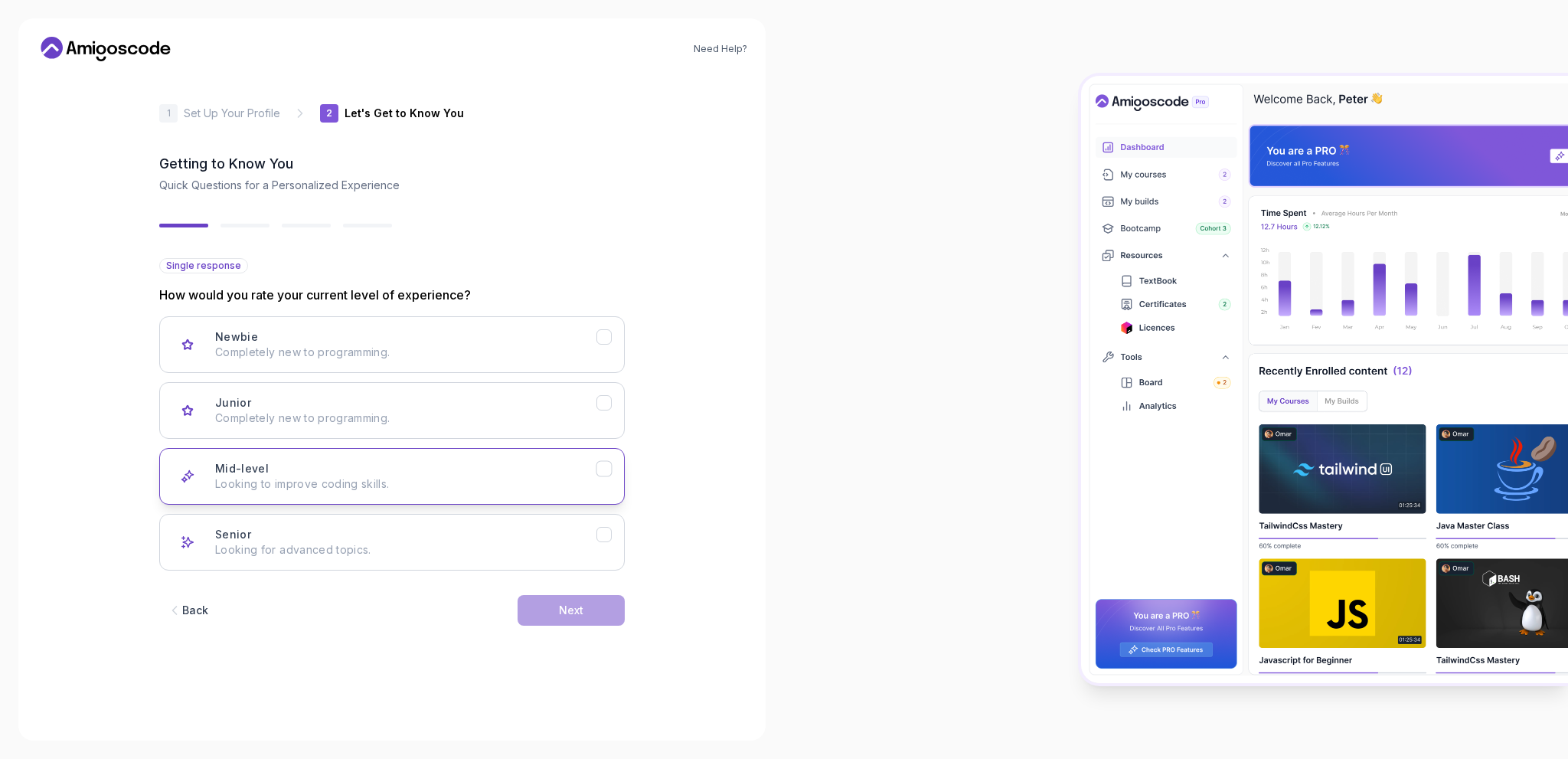
click at [429, 465] on div "Mid-level Looking to improve coding skills." at bounding box center [405, 476] width 381 height 31
click at [571, 606] on div "Next" at bounding box center [571, 610] width 25 height 15
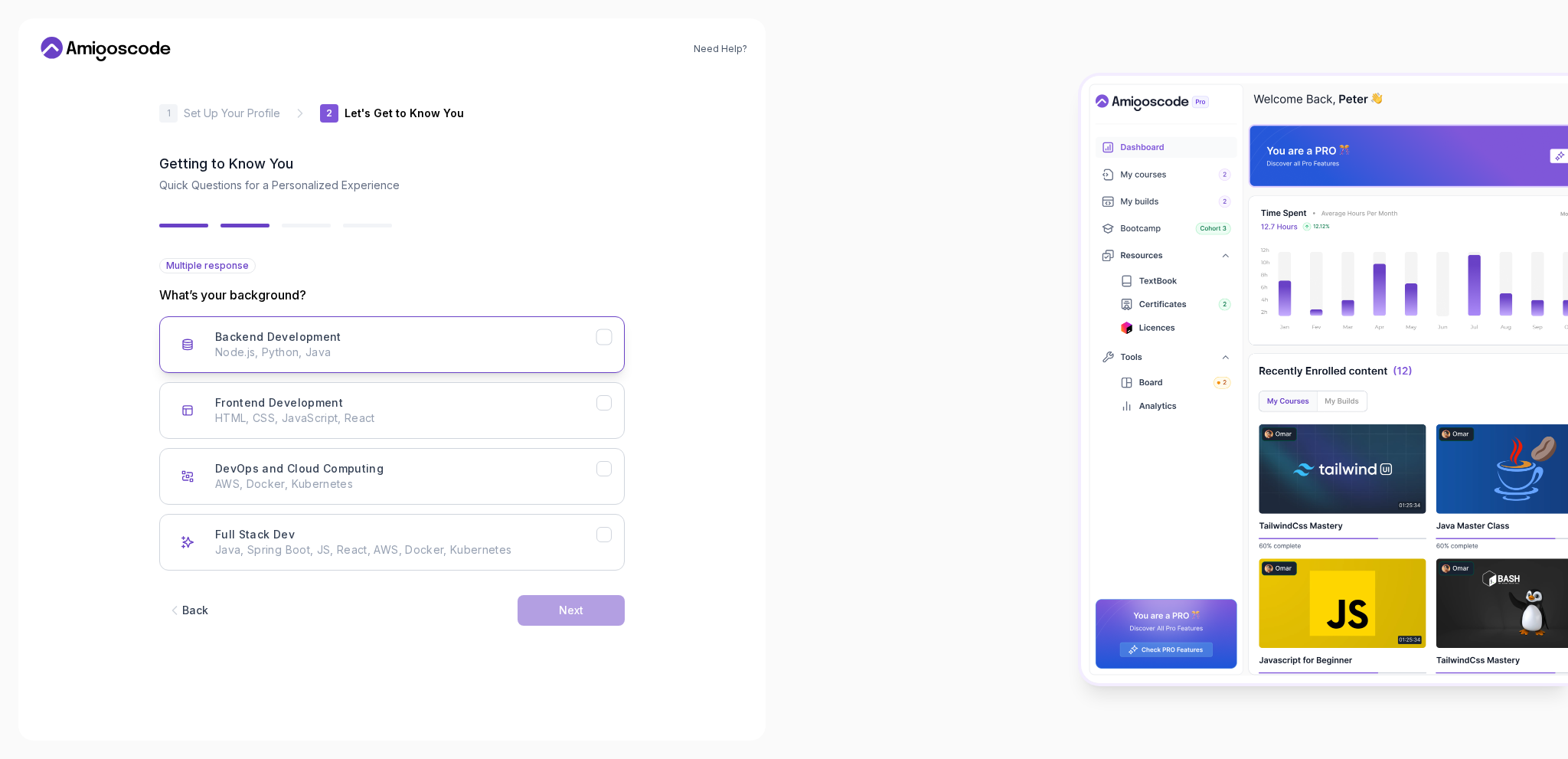
click at [497, 339] on div "Backend Development Node.js, Python, Java" at bounding box center [405, 344] width 381 height 31
click at [563, 615] on div "Next" at bounding box center [571, 610] width 25 height 15
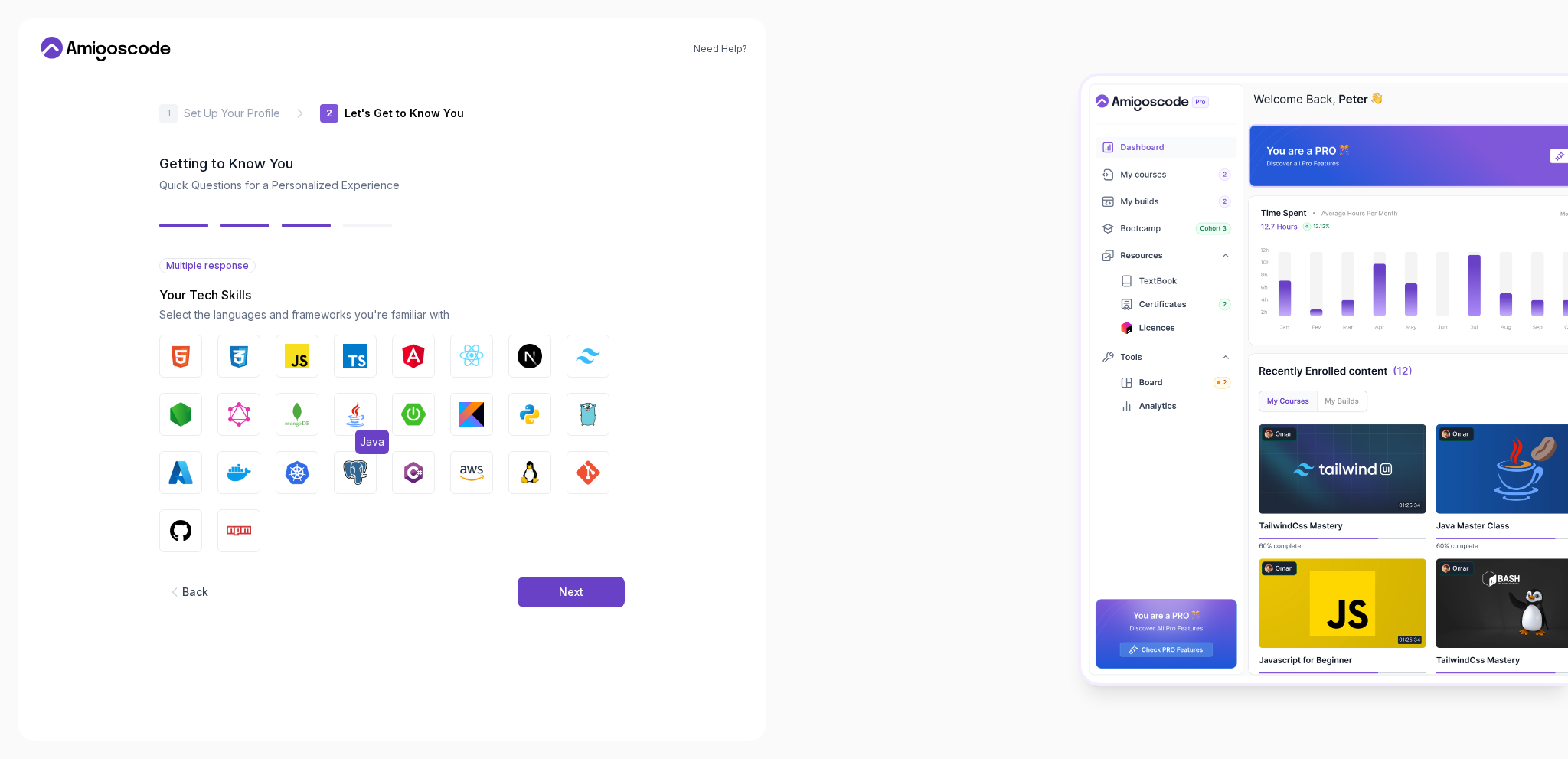
click at [367, 416] on button "Java" at bounding box center [355, 414] width 43 height 43
click at [357, 468] on img "button" at bounding box center [356, 473] width 25 height 25
click at [173, 527] on img "button" at bounding box center [180, 531] width 25 height 25
click at [478, 417] on img "button" at bounding box center [472, 415] width 25 height 25
click at [231, 479] on img "button" at bounding box center [239, 473] width 25 height 25
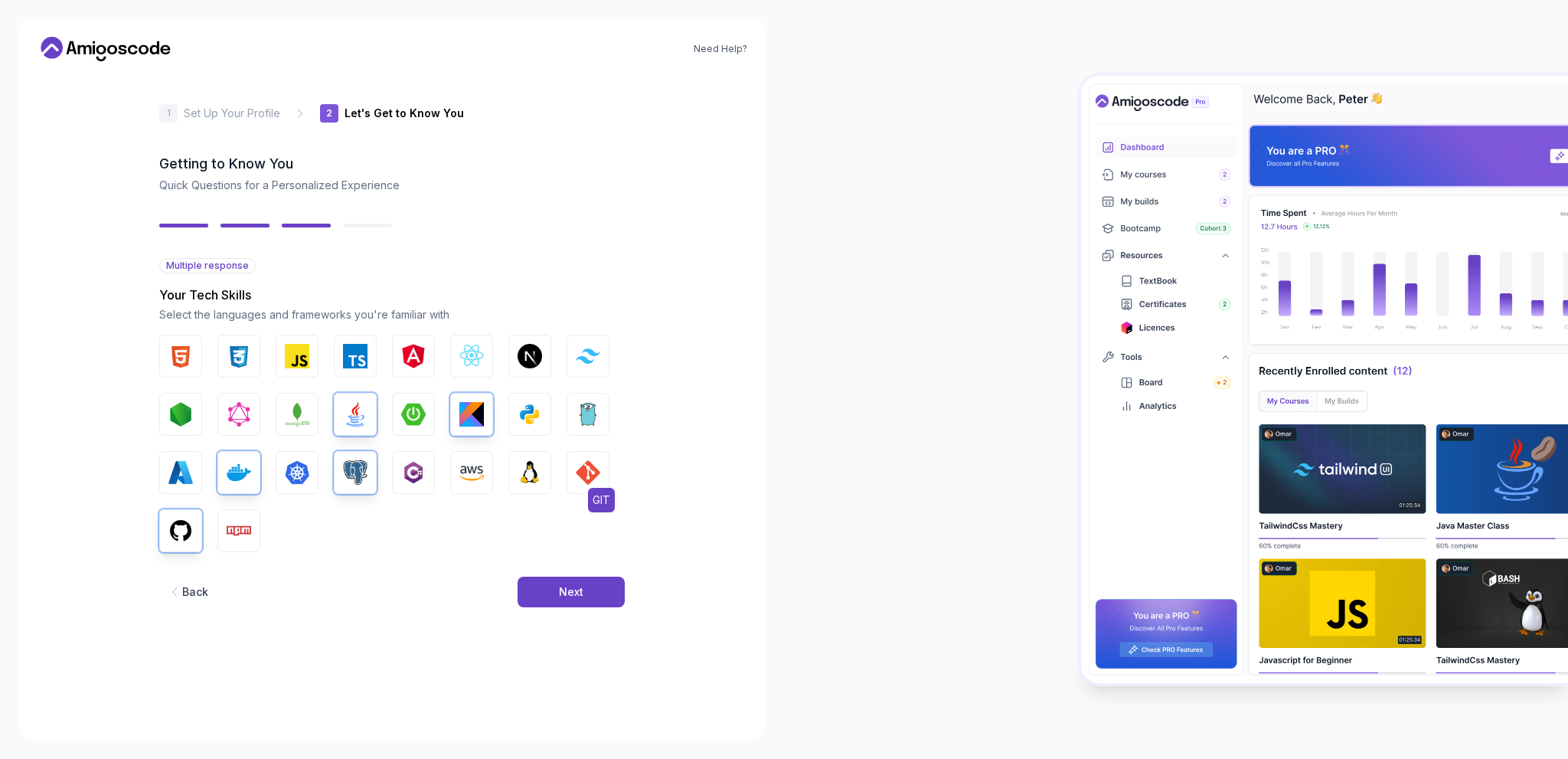
click at [591, 483] on img "button" at bounding box center [588, 473] width 25 height 25
click at [588, 591] on button "Next" at bounding box center [571, 592] width 107 height 31
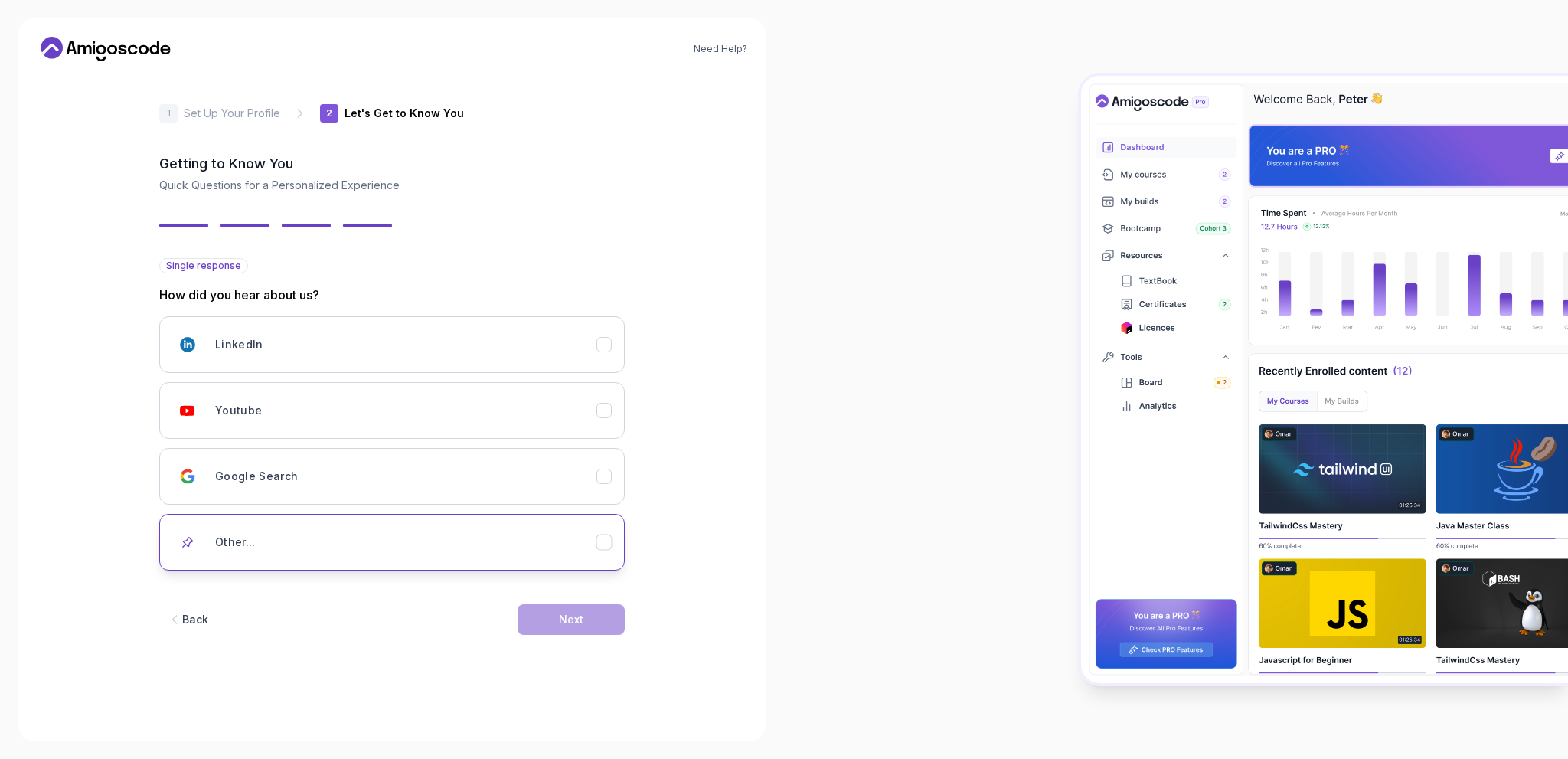
click at [279, 529] on div "Other..." at bounding box center [405, 542] width 381 height 31
click at [474, 532] on div "Other..." at bounding box center [405, 542] width 381 height 31
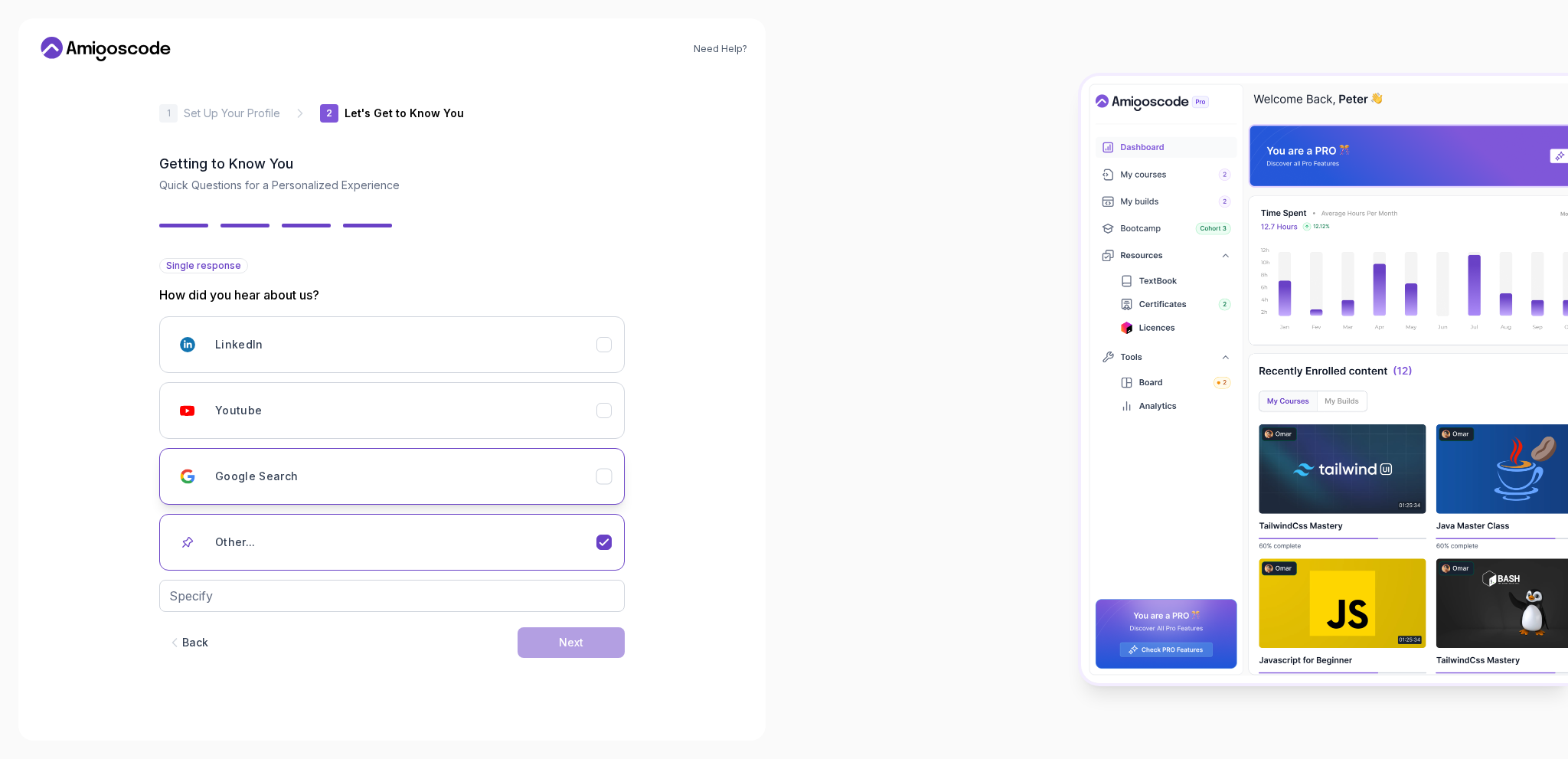
click at [407, 464] on div "Google Search" at bounding box center [405, 476] width 381 height 31
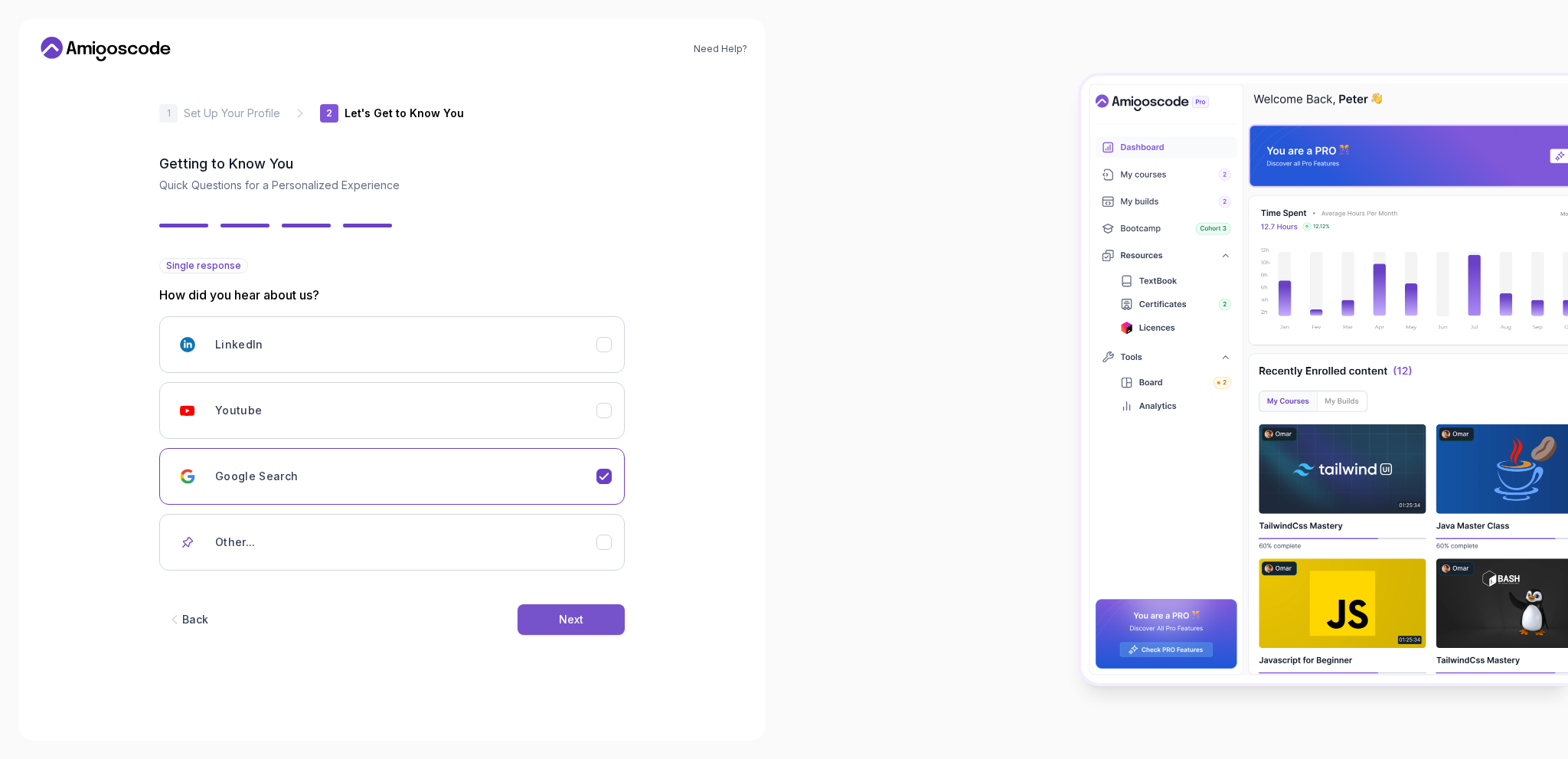
click at [583, 627] on button "Next" at bounding box center [571, 619] width 107 height 31
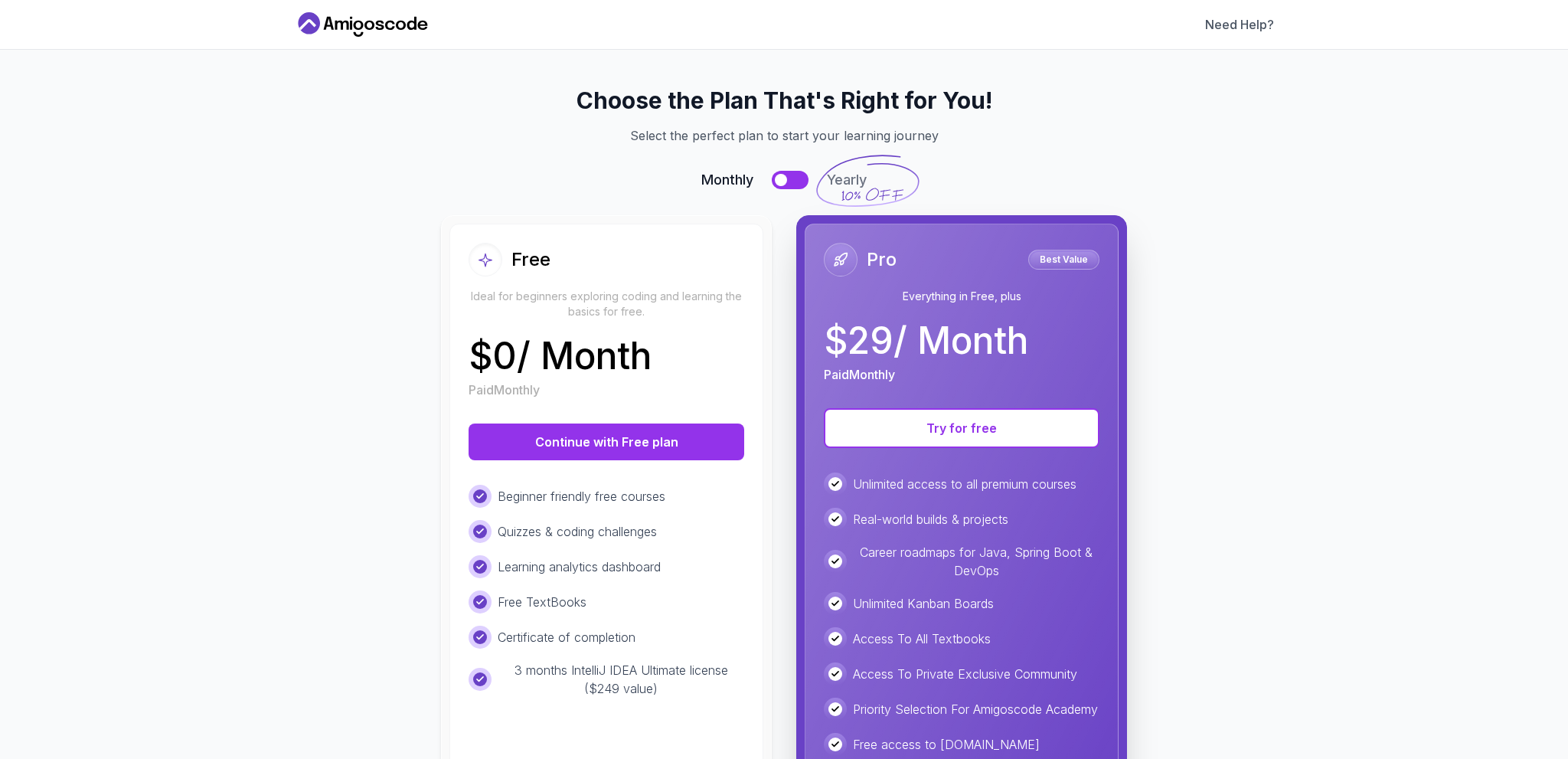
click at [790, 176] on button at bounding box center [791, 180] width 37 height 18
click at [793, 176] on div at bounding box center [799, 180] width 12 height 12
click at [603, 434] on button "Continue with Free plan" at bounding box center [606, 442] width 276 height 37
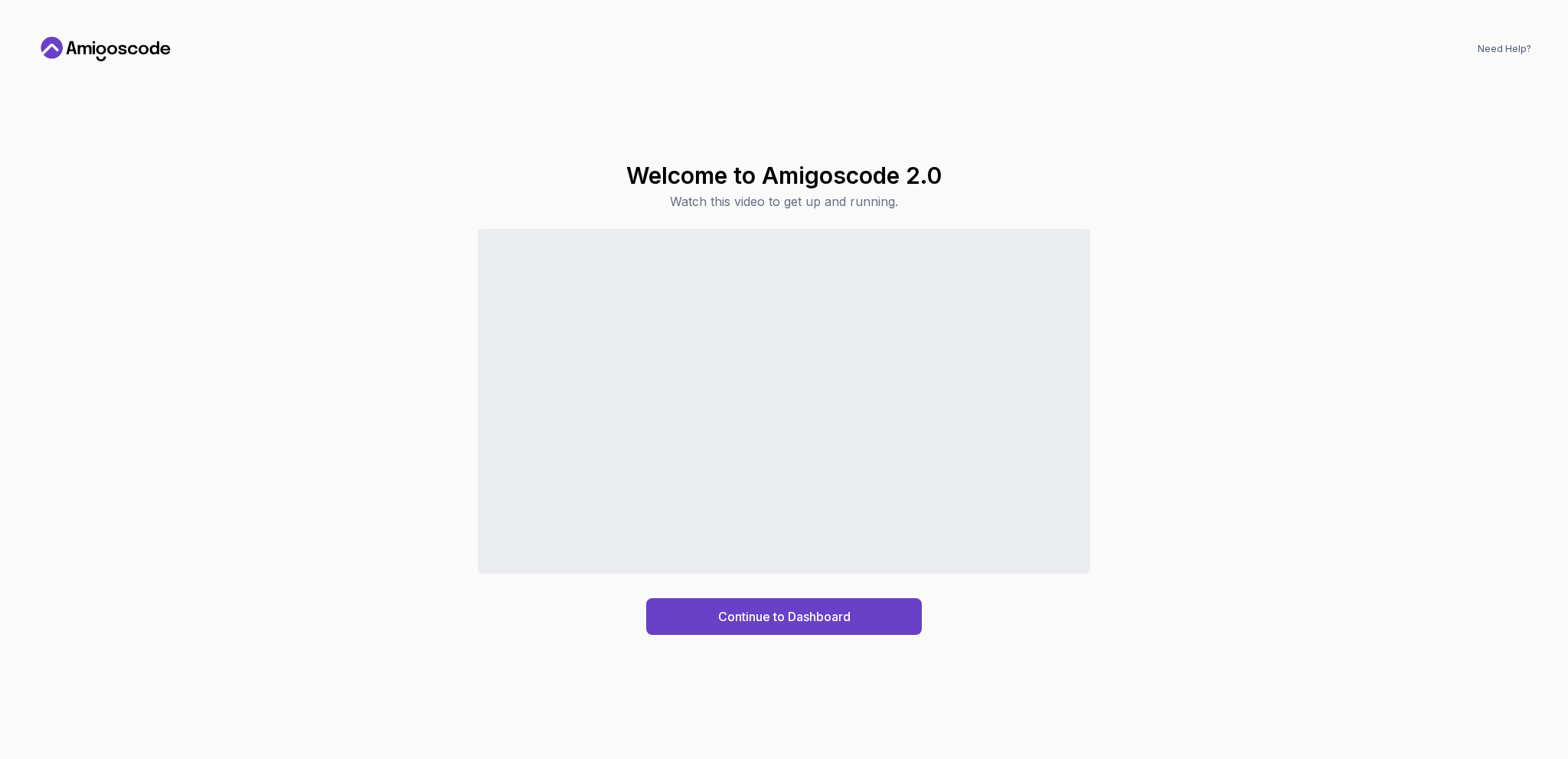
click at [1189, 679] on div "Welcome to Amigoscode 2.0 Watch this video to get up and running. Continue to D…" at bounding box center [784, 397] width 1495 height 649
click at [852, 619] on button "Continue to Dashboard" at bounding box center [784, 616] width 276 height 37
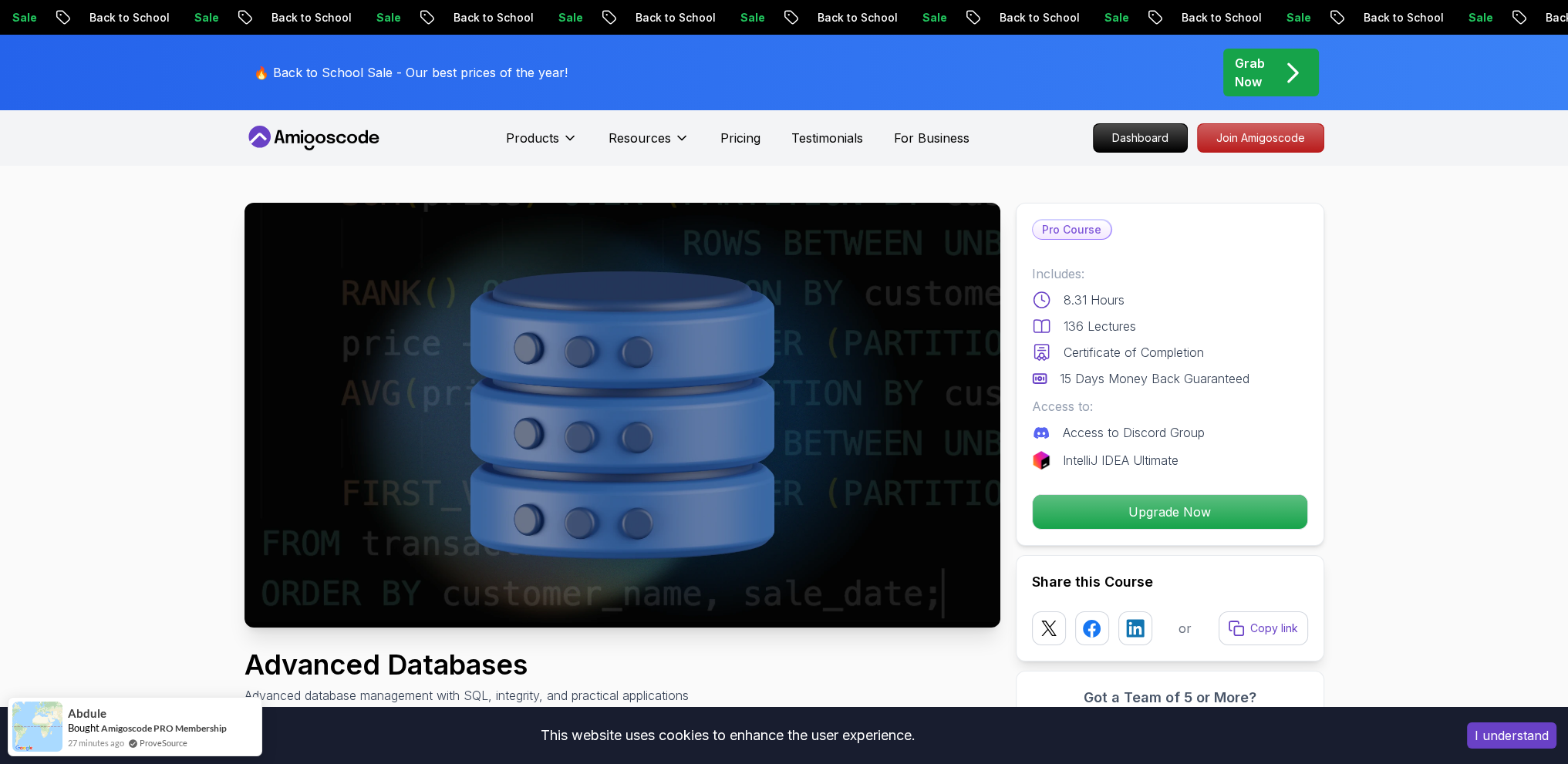
click at [1080, 226] on p "Pro Course" at bounding box center [1072, 230] width 78 height 19
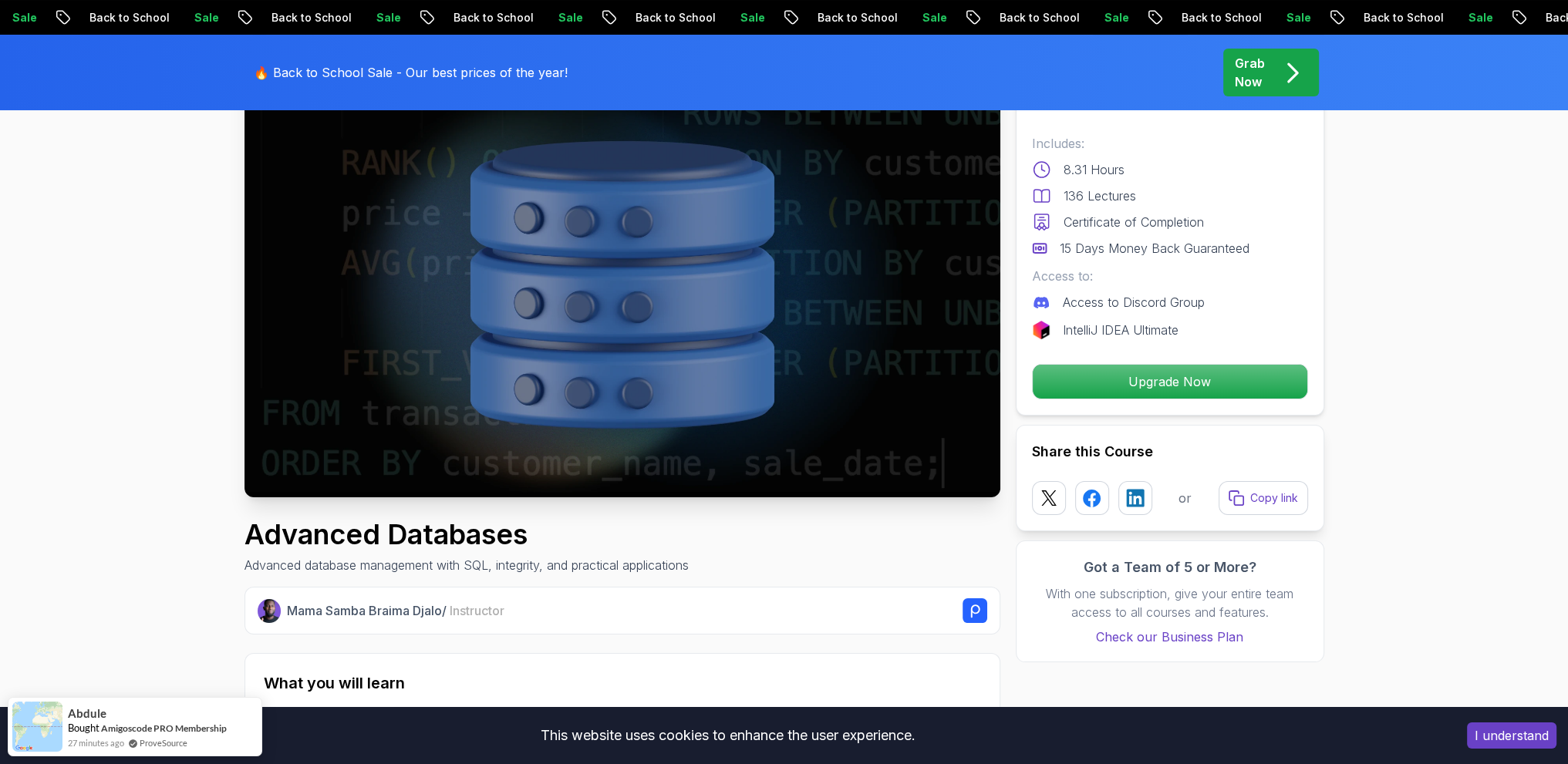
scroll to position [540, 0]
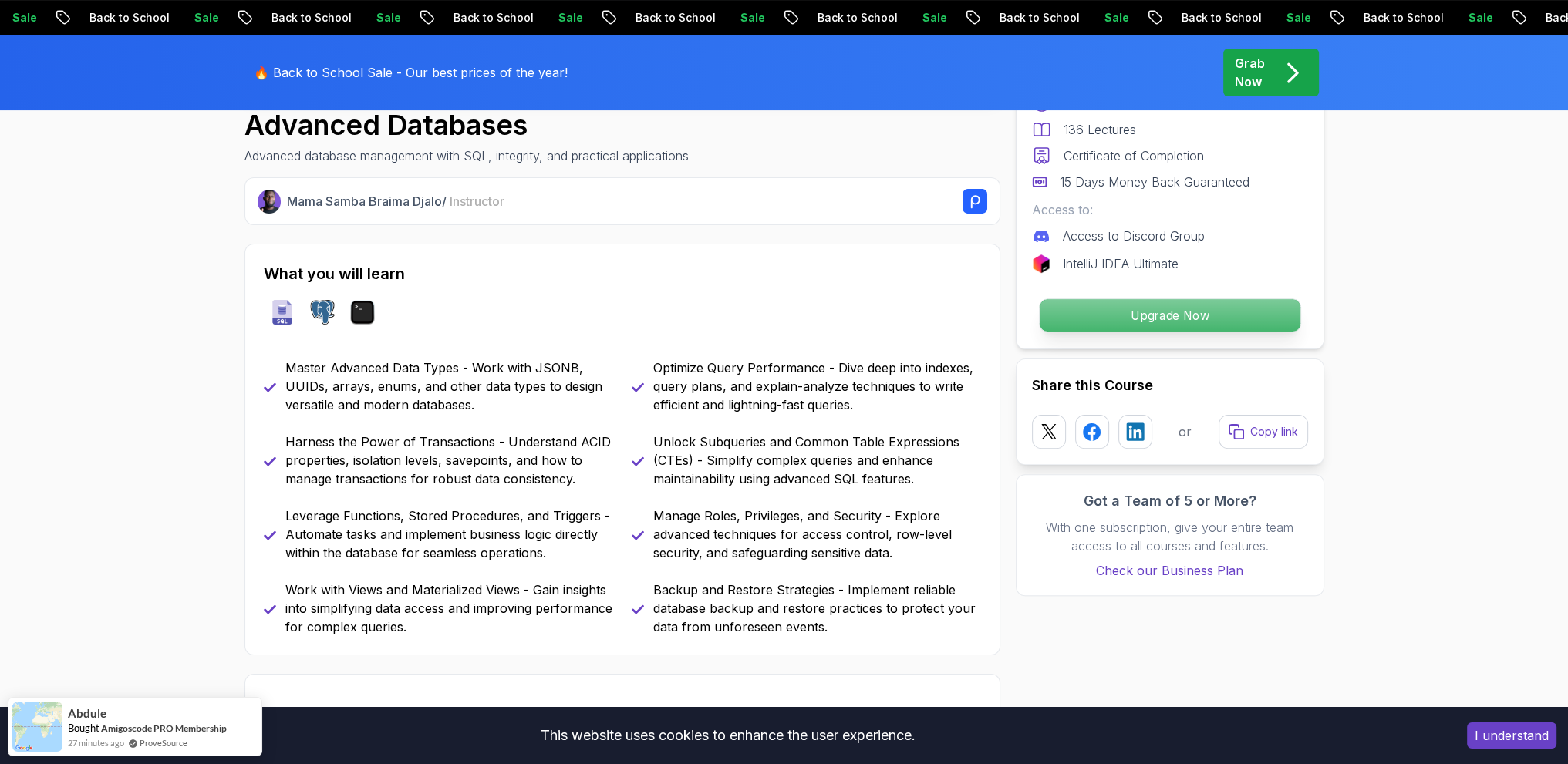
click at [1152, 317] on p "Upgrade Now" at bounding box center [1170, 315] width 261 height 33
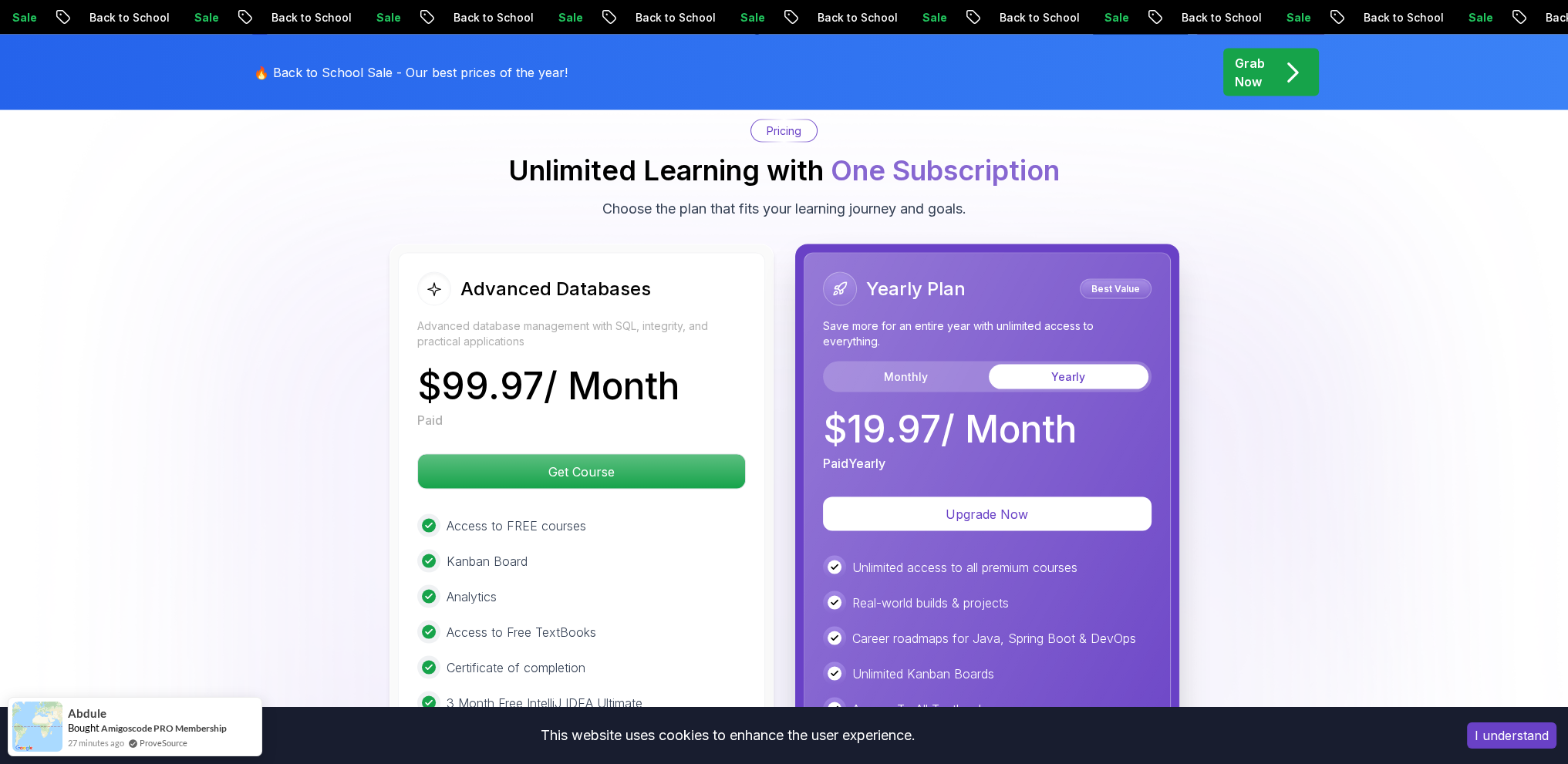
scroll to position [4166, 0]
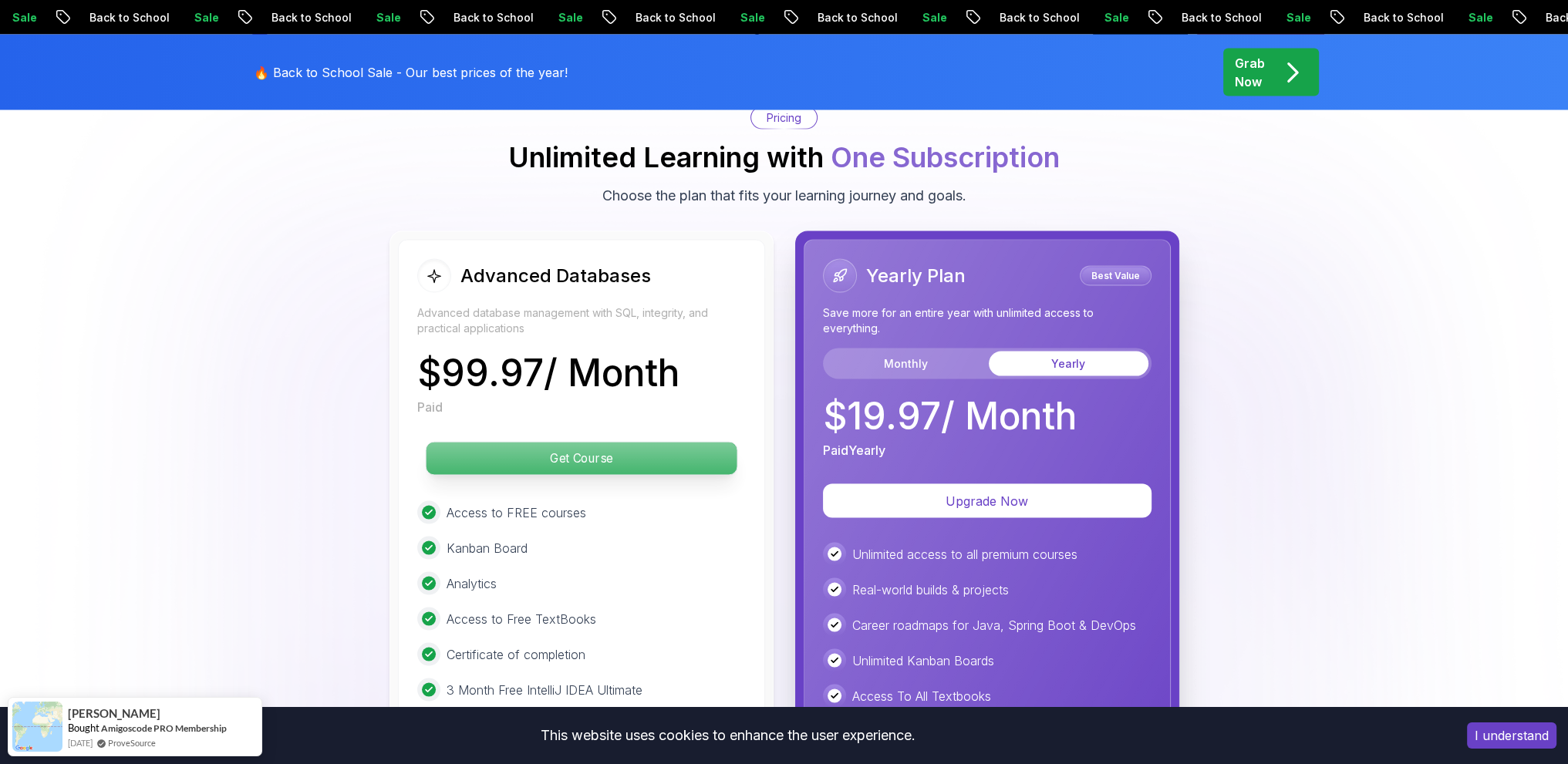
click at [560, 442] on p "Get Course" at bounding box center [581, 458] width 311 height 33
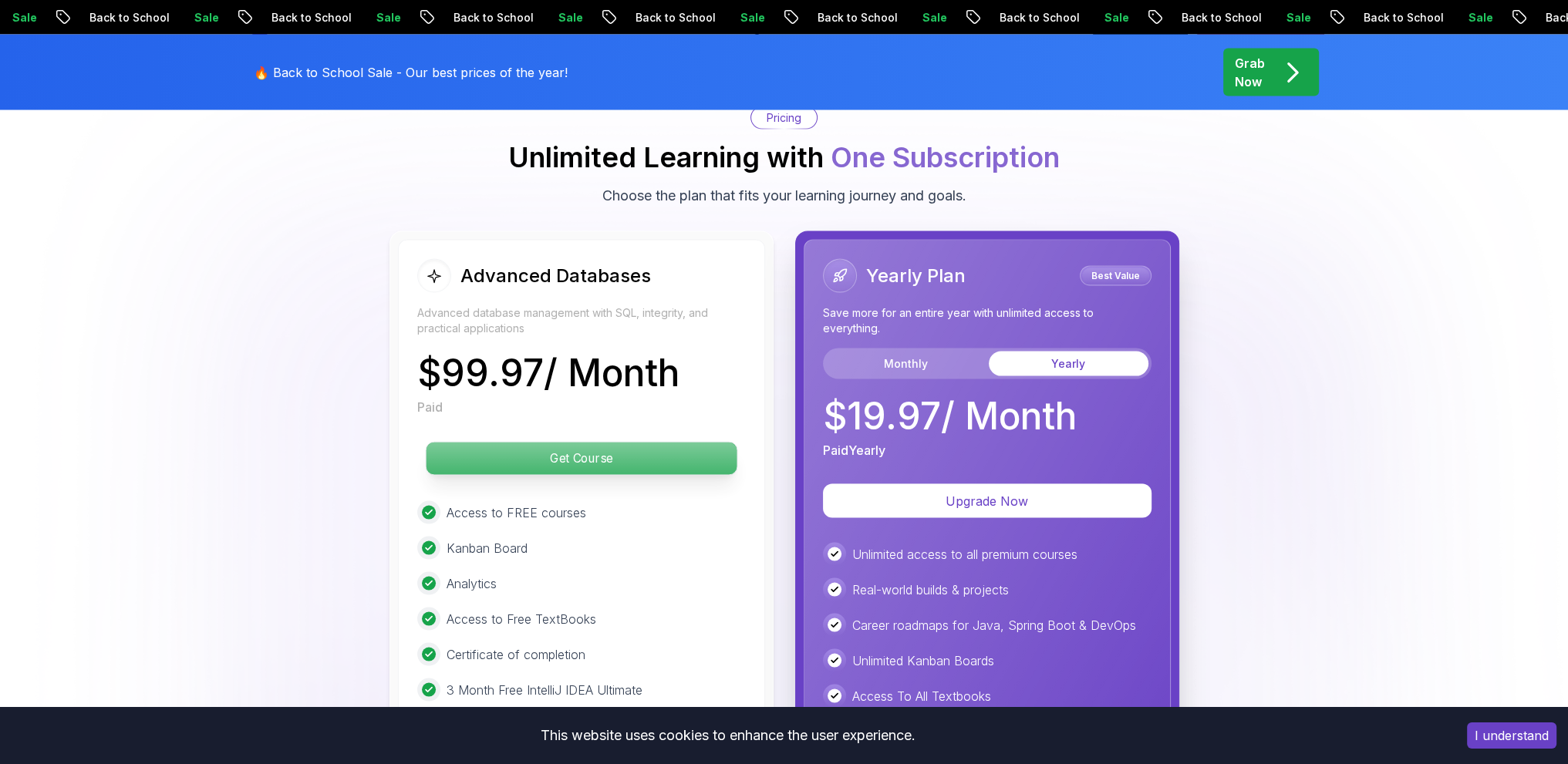
click at [576, 446] on p "Get Course" at bounding box center [581, 458] width 311 height 33
